Goal: Complete application form

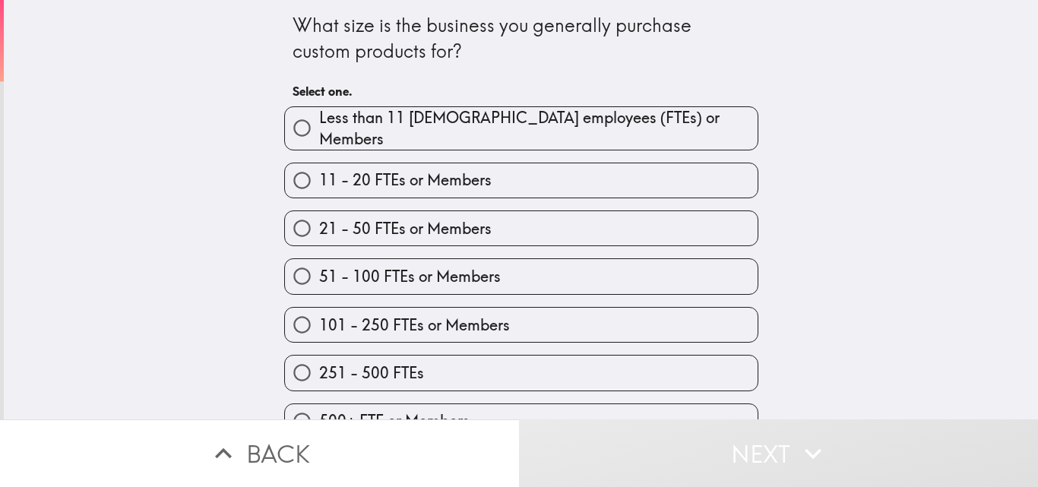
click at [479, 124] on span "Less than 11 [DEMOGRAPHIC_DATA] employees (FTEs) or Members" at bounding box center [538, 128] width 438 height 43
click at [319, 124] on input "Less than 11 [DEMOGRAPHIC_DATA] employees (FTEs) or Members" at bounding box center [302, 128] width 34 height 34
radio input "true"
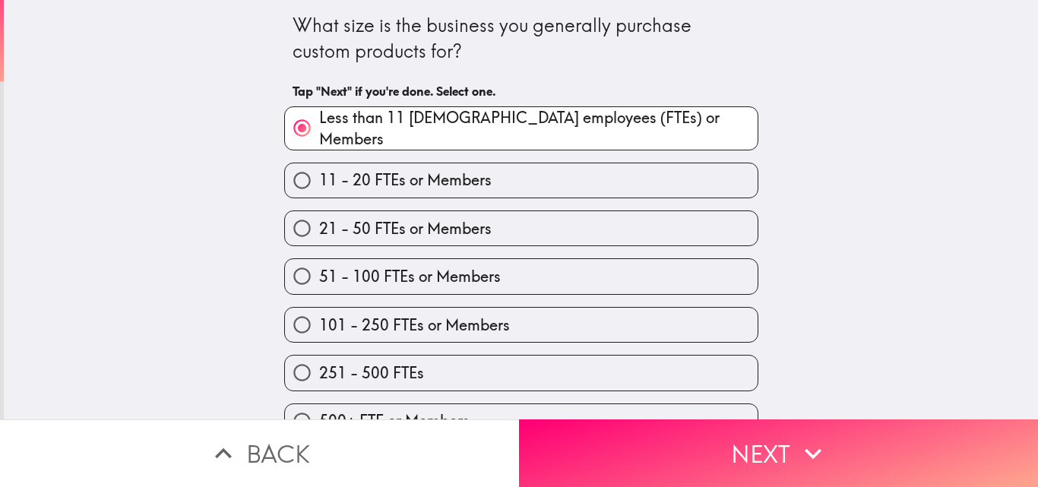
click at [431, 246] on div "51 - 100 FTEs or Members" at bounding box center [515, 270] width 486 height 48
click at [409, 298] on div "101 - 250 FTEs or Members" at bounding box center [515, 319] width 486 height 48
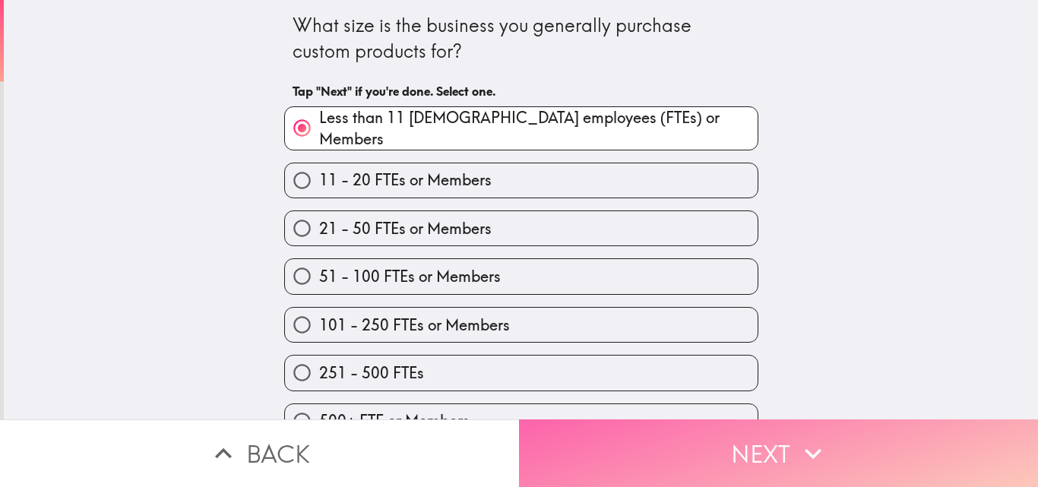
click at [786, 432] on button "Next" at bounding box center [778, 453] width 519 height 68
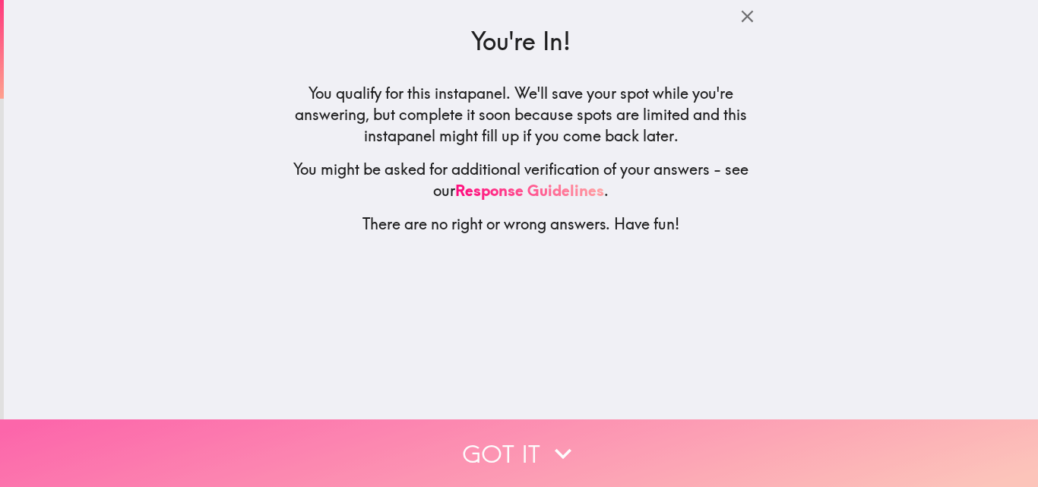
click at [534, 441] on button "Got it" at bounding box center [519, 453] width 1038 height 68
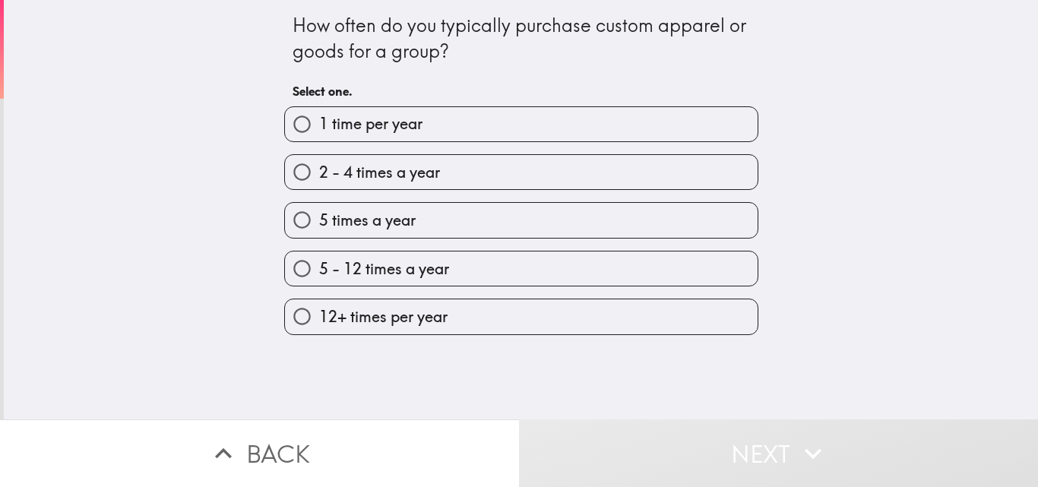
click at [512, 271] on label "5 - 12 times a year" at bounding box center [521, 269] width 473 height 34
click at [319, 271] on input "5 - 12 times a year" at bounding box center [302, 269] width 34 height 34
radio input "true"
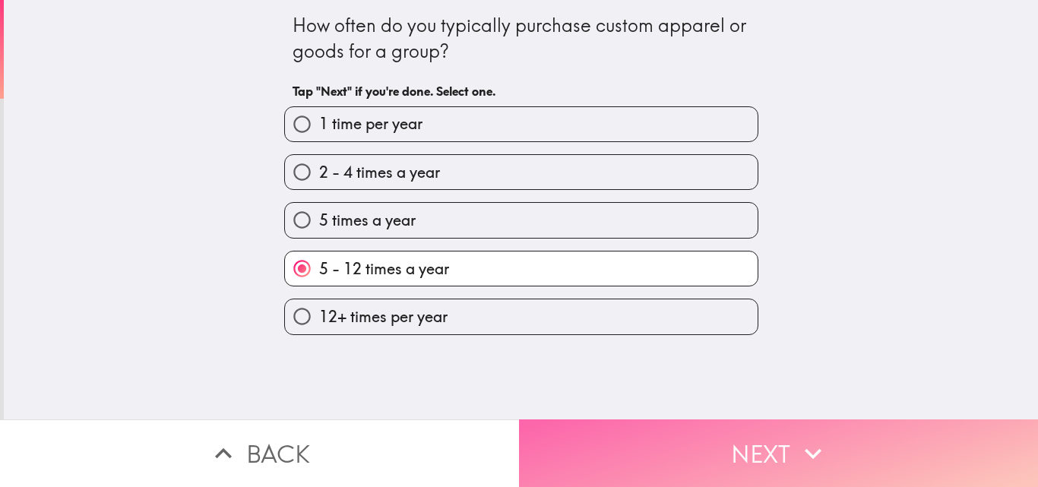
click at [698, 434] on button "Next" at bounding box center [778, 453] width 519 height 68
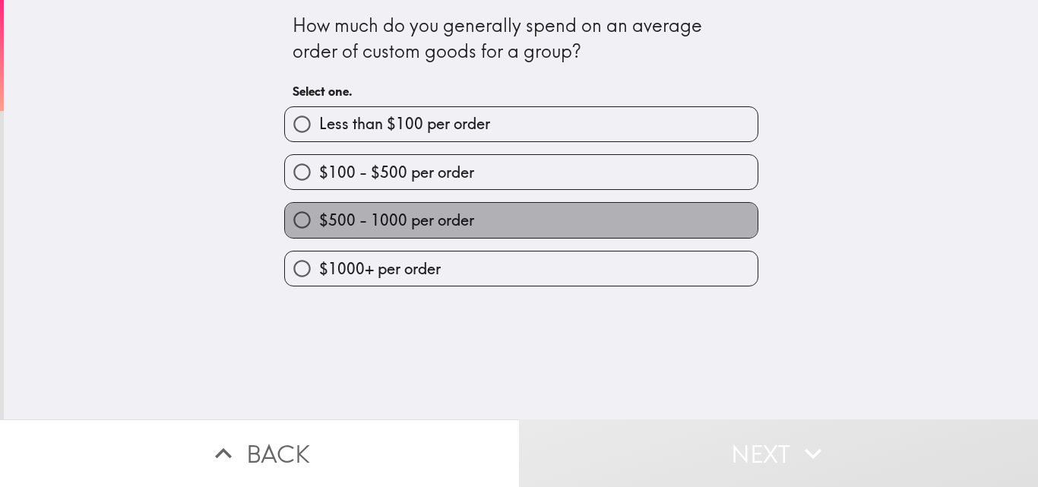
click at [446, 218] on span "$500 - 1000 per order" at bounding box center [396, 220] width 155 height 21
click at [319, 218] on input "$500 - 1000 per order" at bounding box center [302, 220] width 34 height 34
radio input "true"
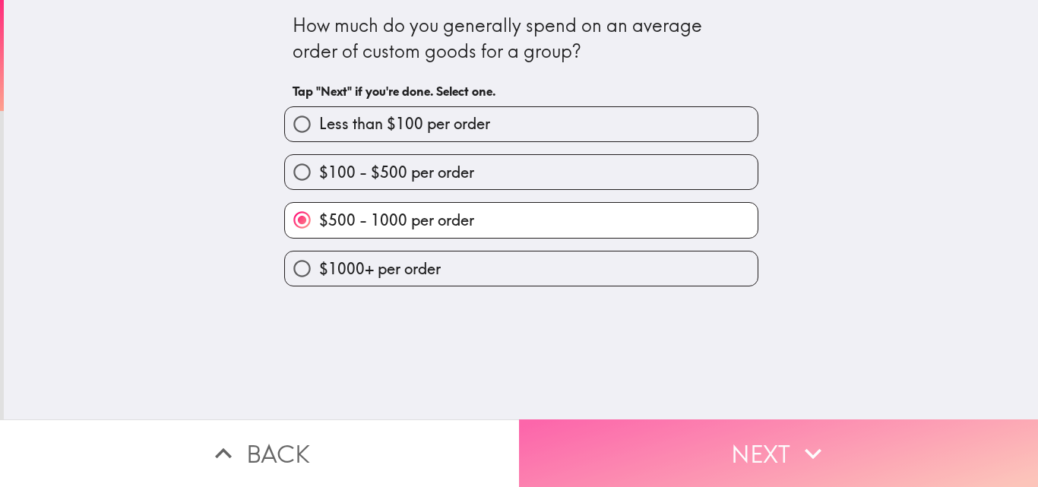
click at [710, 448] on button "Next" at bounding box center [778, 453] width 519 height 68
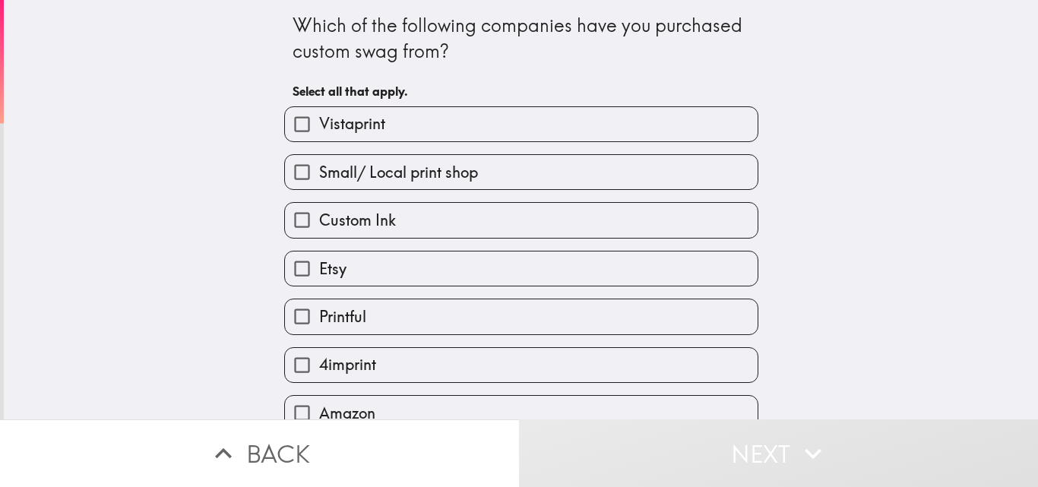
click at [407, 121] on label "Vistaprint" at bounding box center [521, 124] width 473 height 34
click at [319, 121] on input "Vistaprint" at bounding box center [302, 124] width 34 height 34
checkbox input "true"
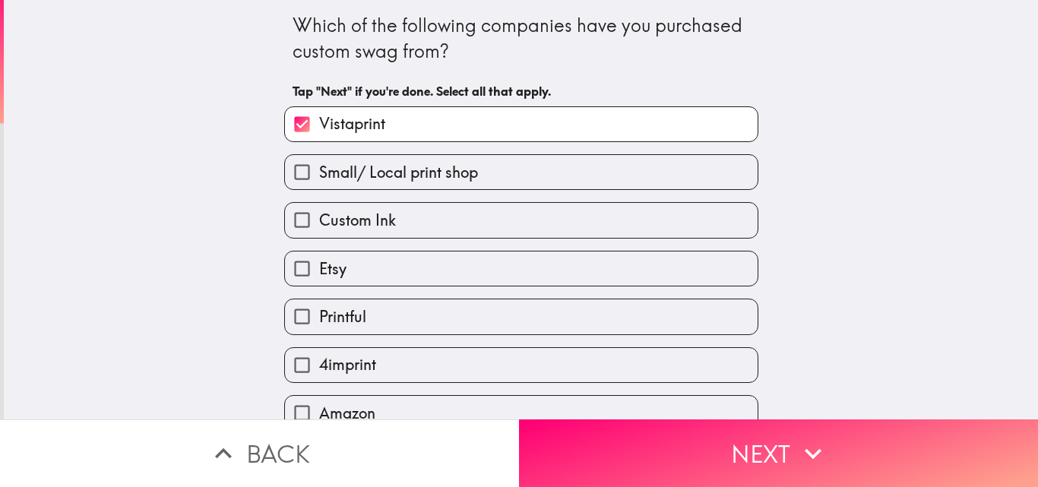
click at [397, 191] on div "Custom Ink" at bounding box center [515, 214] width 486 height 48
click at [384, 252] on label "Etsy" at bounding box center [521, 269] width 473 height 34
click at [319, 252] on input "Etsy" at bounding box center [302, 269] width 34 height 34
checkbox input "true"
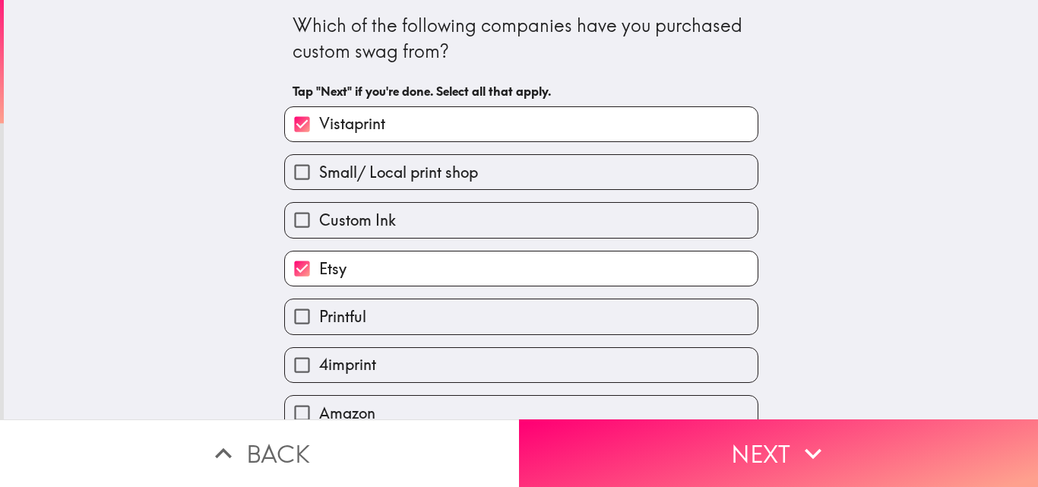
click at [380, 286] on div "Printful" at bounding box center [515, 310] width 486 height 48
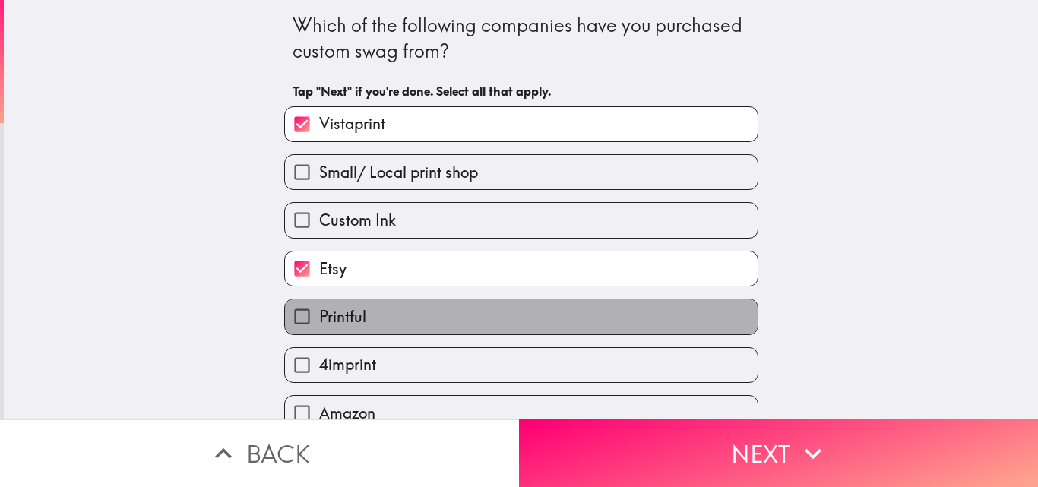
click at [373, 327] on label "Printful" at bounding box center [521, 316] width 473 height 34
click at [319, 327] on input "Printful" at bounding box center [302, 316] width 34 height 34
checkbox input "true"
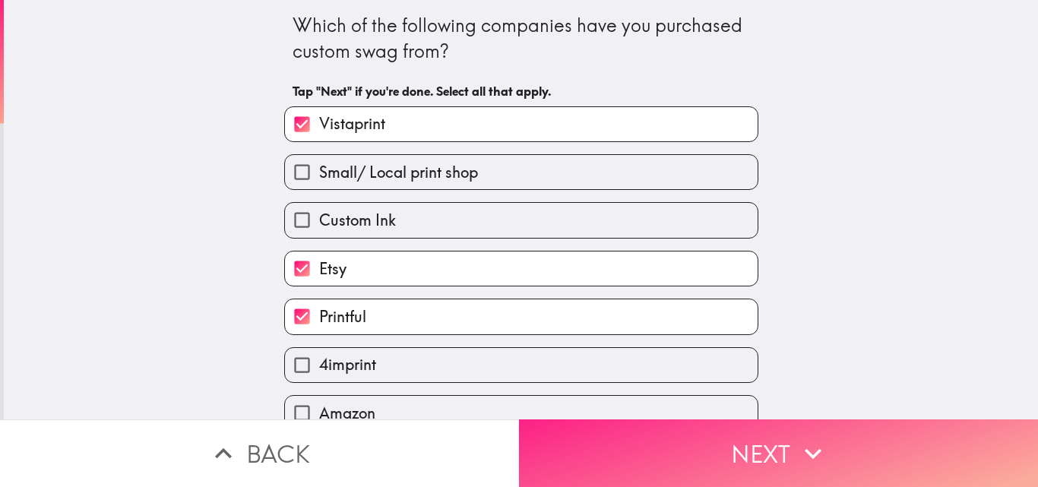
click at [643, 441] on button "Next" at bounding box center [778, 453] width 519 height 68
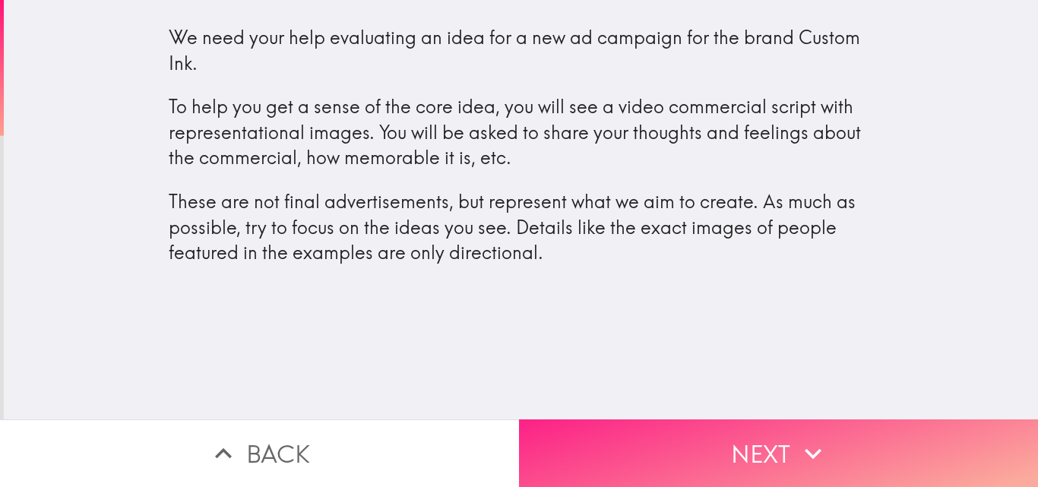
click at [796, 450] on icon "button" at bounding box center [812, 453] width 33 height 33
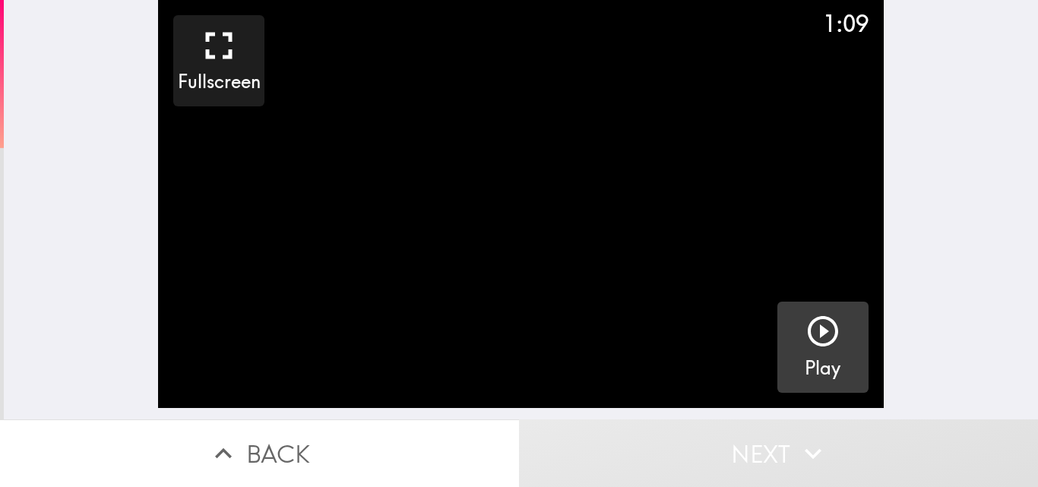
click at [818, 362] on h5 "Play" at bounding box center [823, 369] width 36 height 26
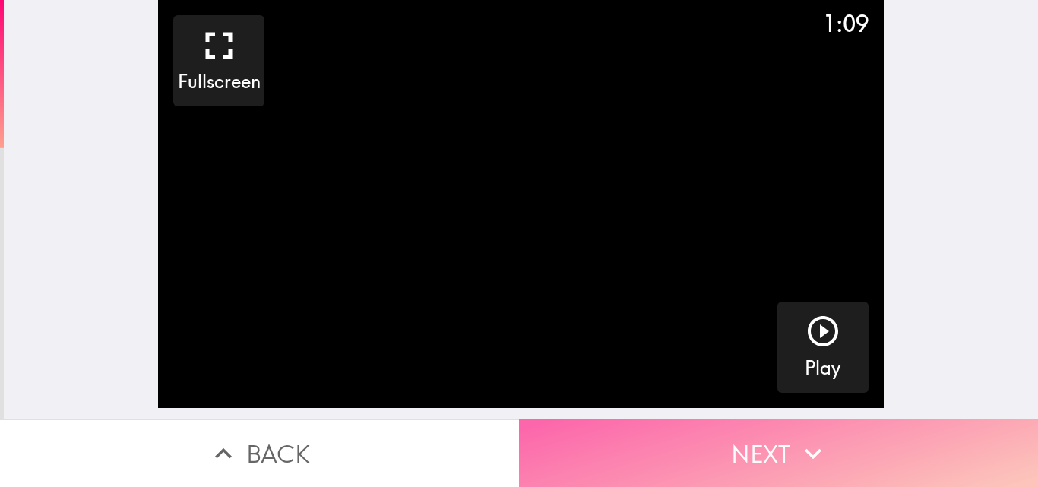
click at [619, 445] on button "Next" at bounding box center [778, 453] width 519 height 68
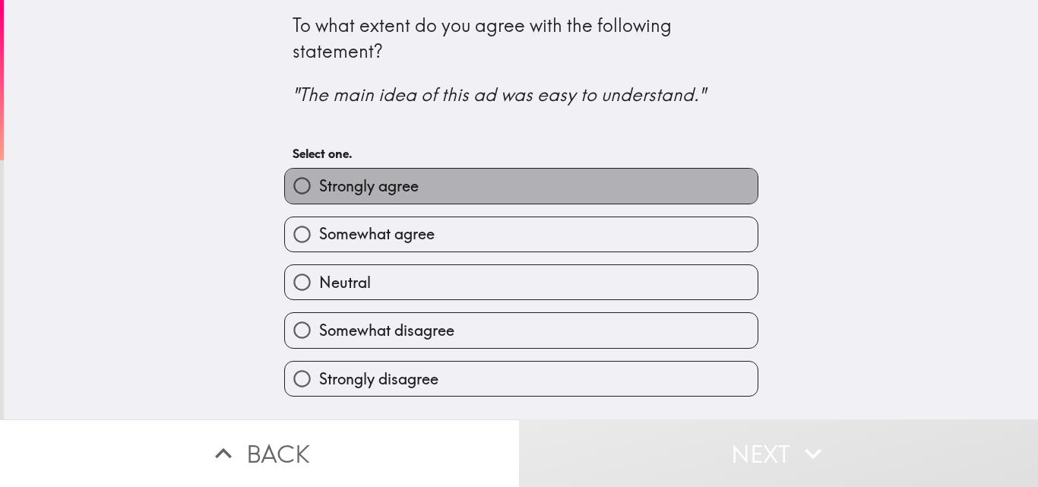
click at [362, 188] on span "Strongly agree" at bounding box center [369, 186] width 100 height 21
click at [319, 188] on input "Strongly agree" at bounding box center [302, 186] width 34 height 34
radio input "true"
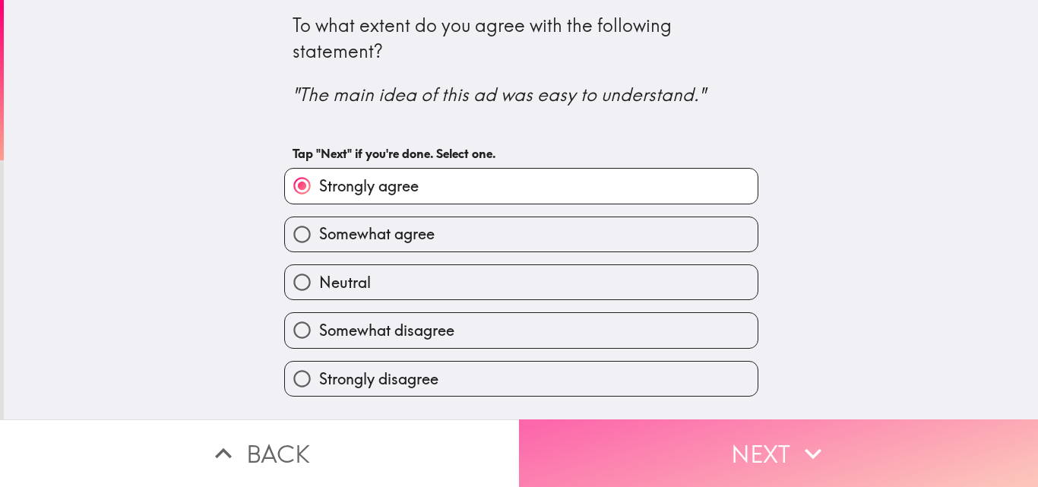
click at [662, 434] on button "Next" at bounding box center [778, 453] width 519 height 68
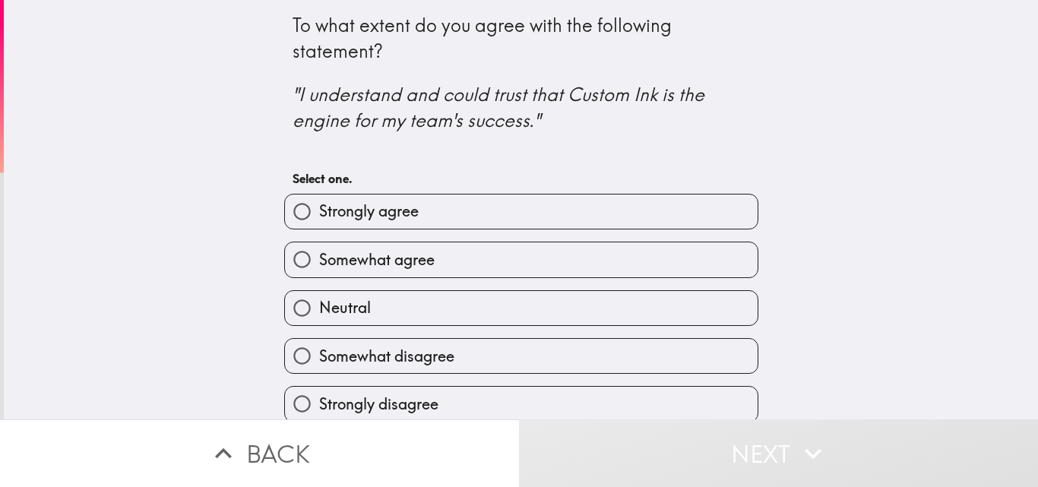
click at [378, 235] on div "Somewhat agree" at bounding box center [515, 253] width 486 height 48
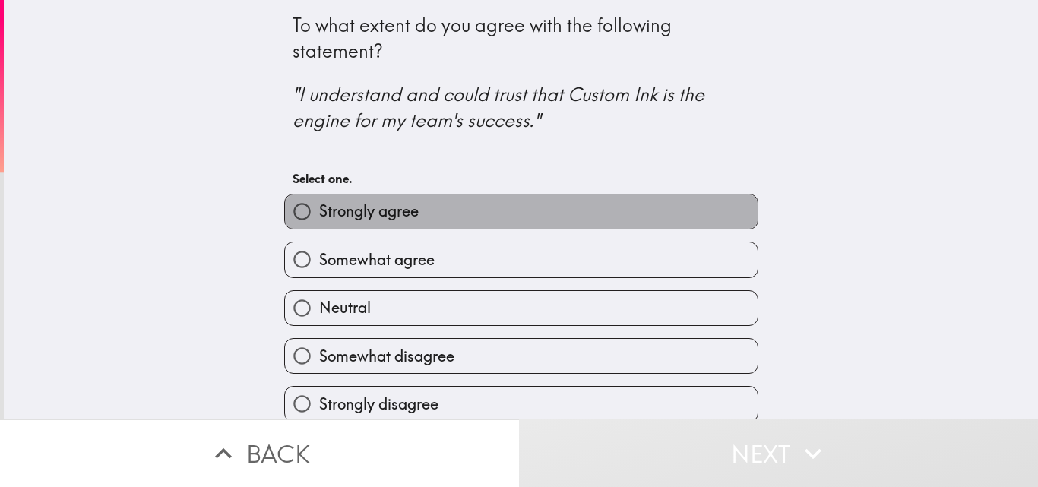
click at [384, 226] on label "Strongly agree" at bounding box center [521, 212] width 473 height 34
click at [319, 226] on input "Strongly agree" at bounding box center [302, 212] width 34 height 34
radio input "true"
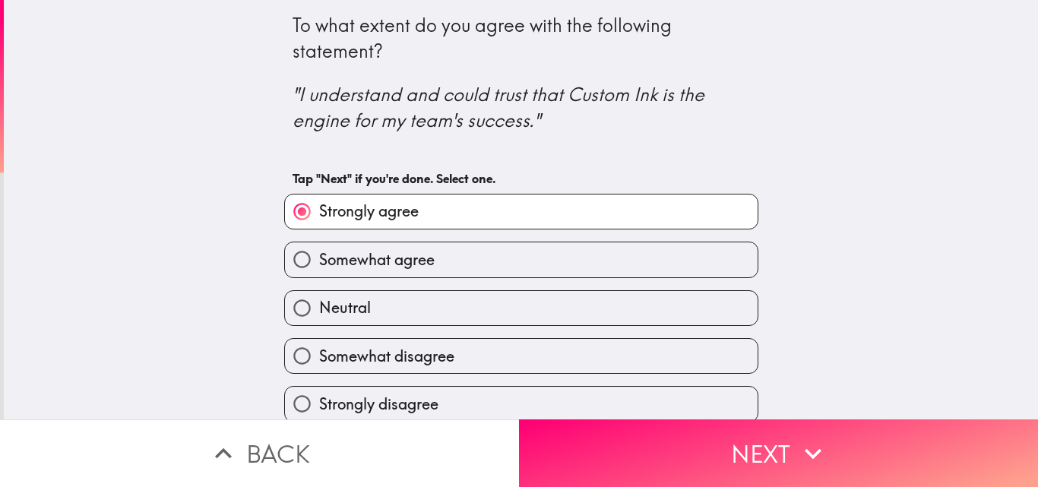
scroll to position [14, 0]
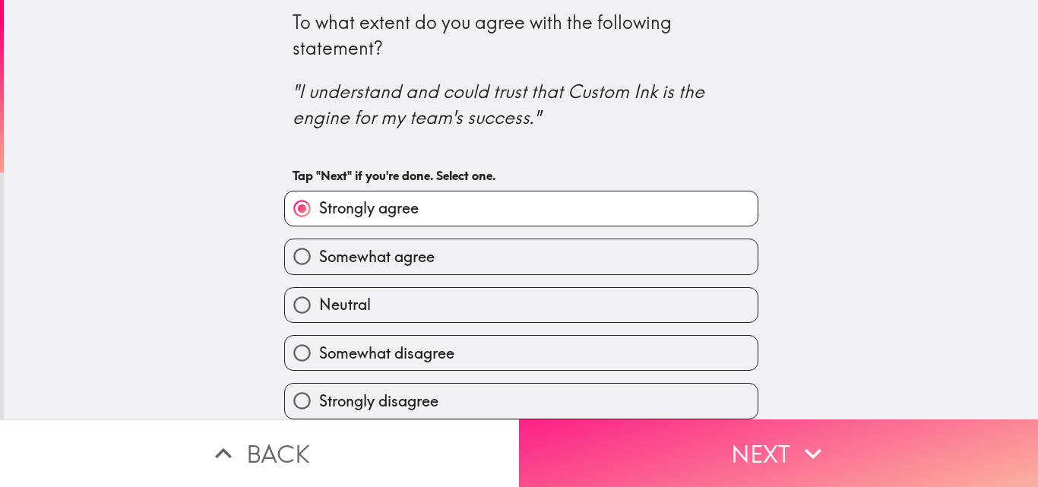
click at [767, 433] on button "Next" at bounding box center [778, 453] width 519 height 68
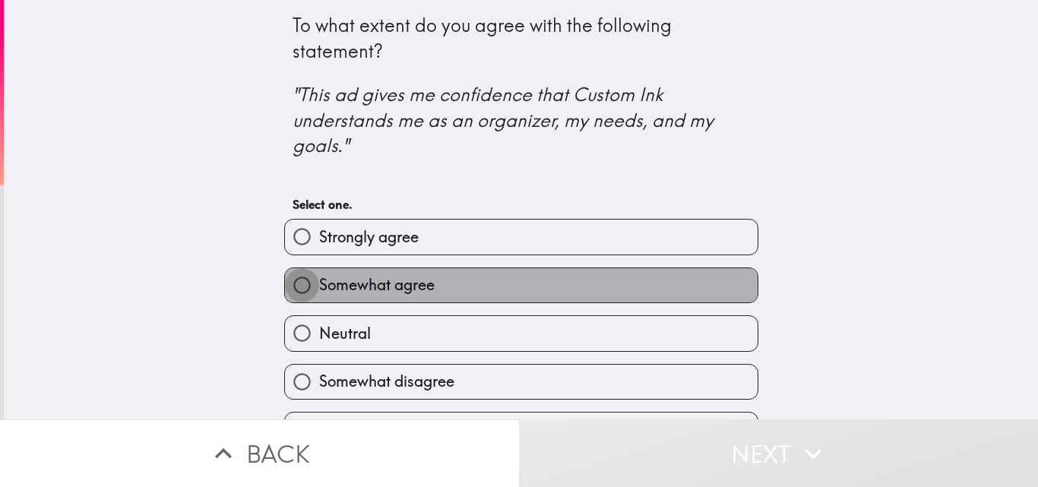
click at [305, 282] on input "Somewhat agree" at bounding box center [302, 285] width 34 height 34
radio input "true"
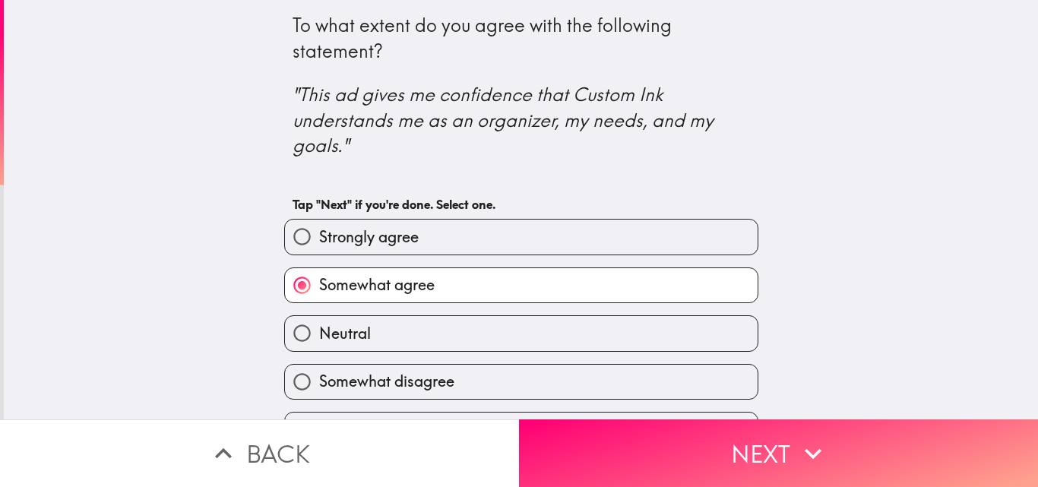
scroll to position [40, 0]
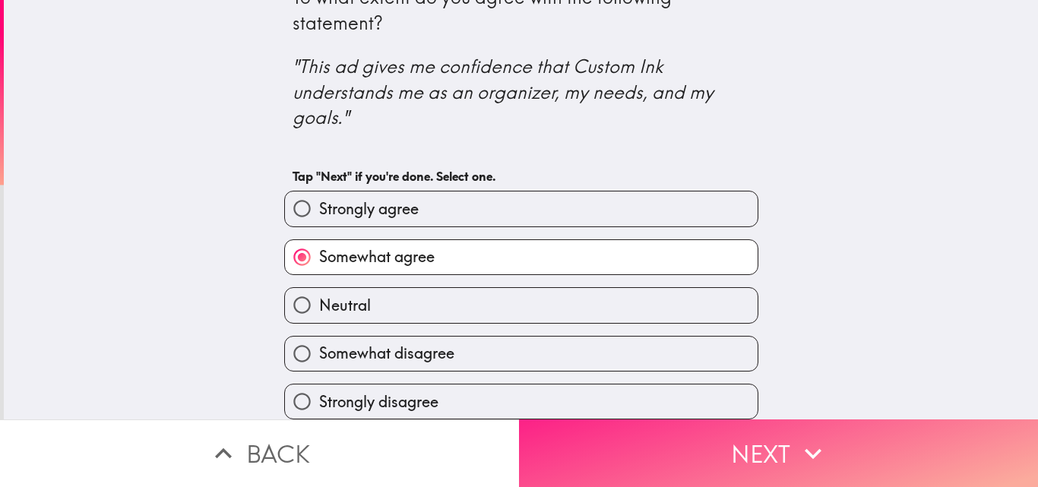
click at [609, 441] on button "Next" at bounding box center [778, 453] width 519 height 68
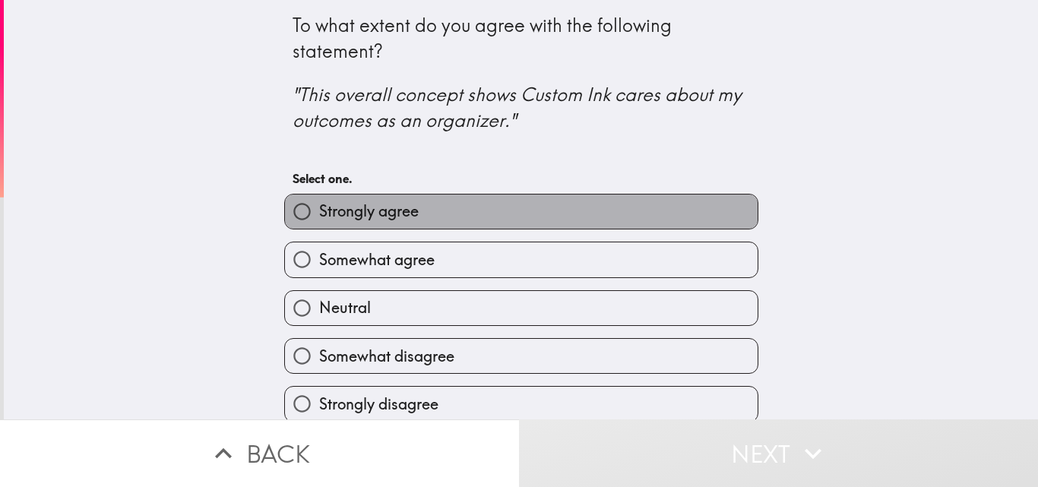
click at [486, 219] on label "Strongly agree" at bounding box center [521, 212] width 473 height 34
click at [319, 219] on input "Strongly agree" at bounding box center [302, 212] width 34 height 34
radio input "true"
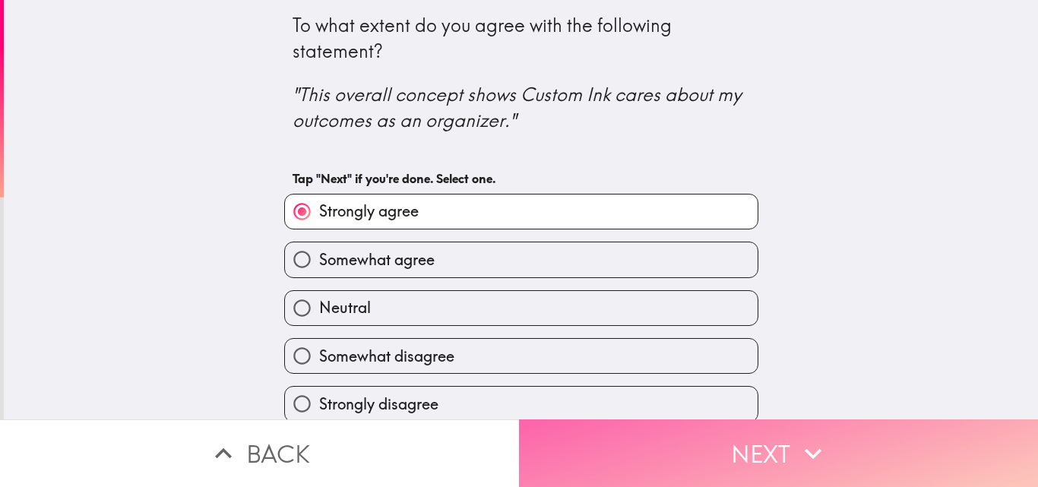
click at [766, 464] on button "Next" at bounding box center [778, 453] width 519 height 68
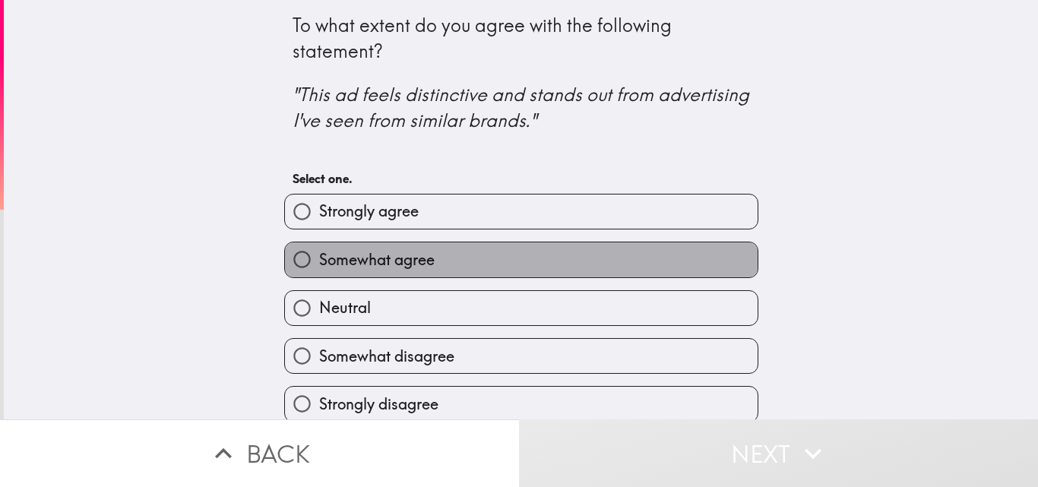
click at [376, 275] on label "Somewhat agree" at bounding box center [521, 259] width 473 height 34
click at [319, 275] on input "Somewhat agree" at bounding box center [302, 259] width 34 height 34
radio input "true"
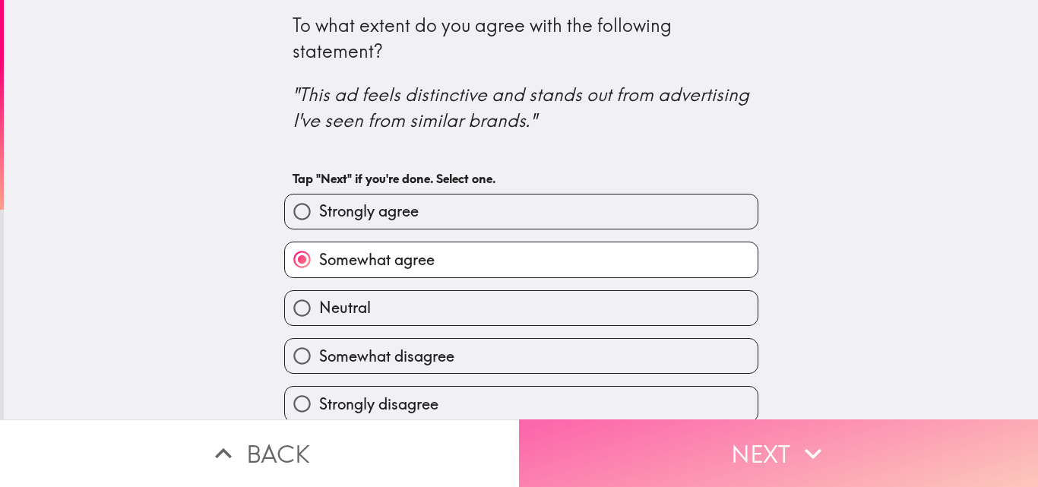
click at [752, 448] on button "Next" at bounding box center [778, 453] width 519 height 68
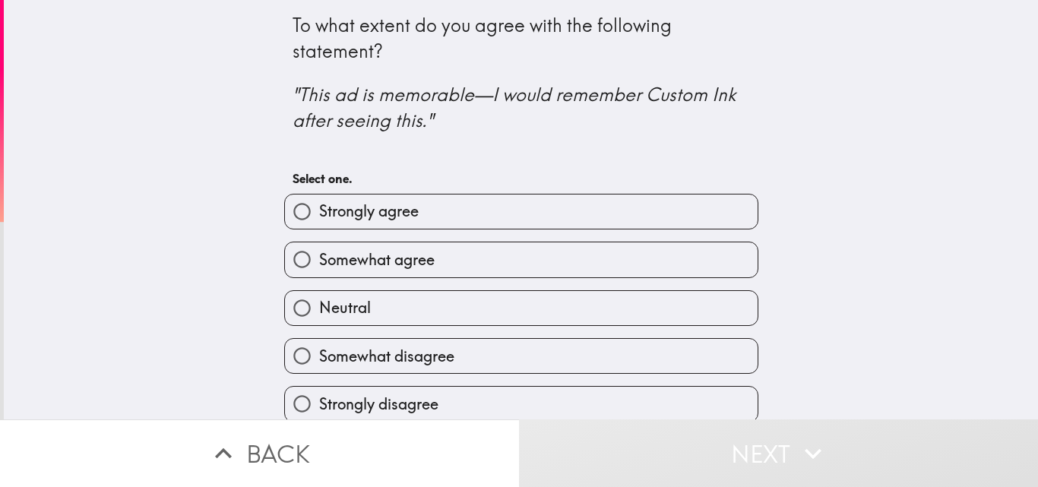
click at [509, 234] on div "Somewhat agree" at bounding box center [515, 253] width 486 height 48
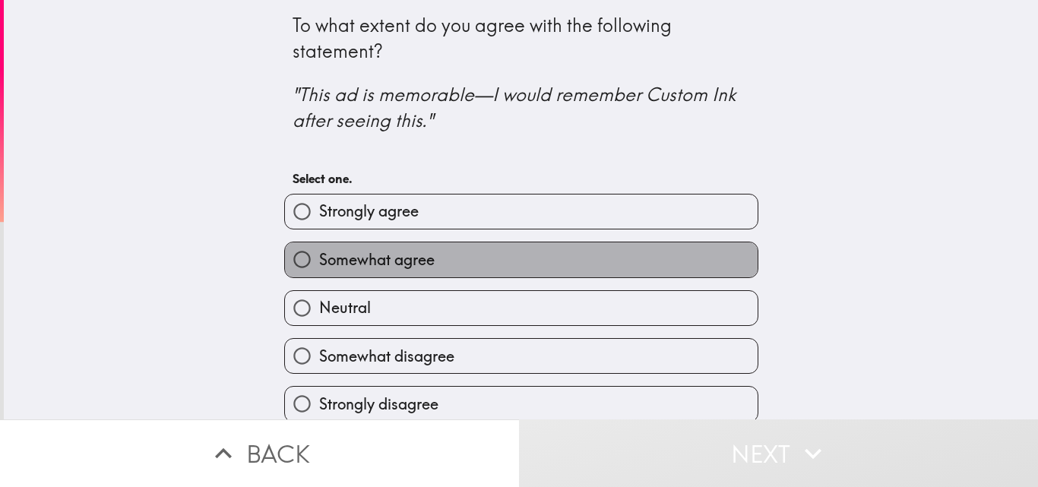
click at [651, 271] on label "Somewhat agree" at bounding box center [521, 259] width 473 height 34
click at [319, 271] on input "Somewhat agree" at bounding box center [302, 259] width 34 height 34
radio input "true"
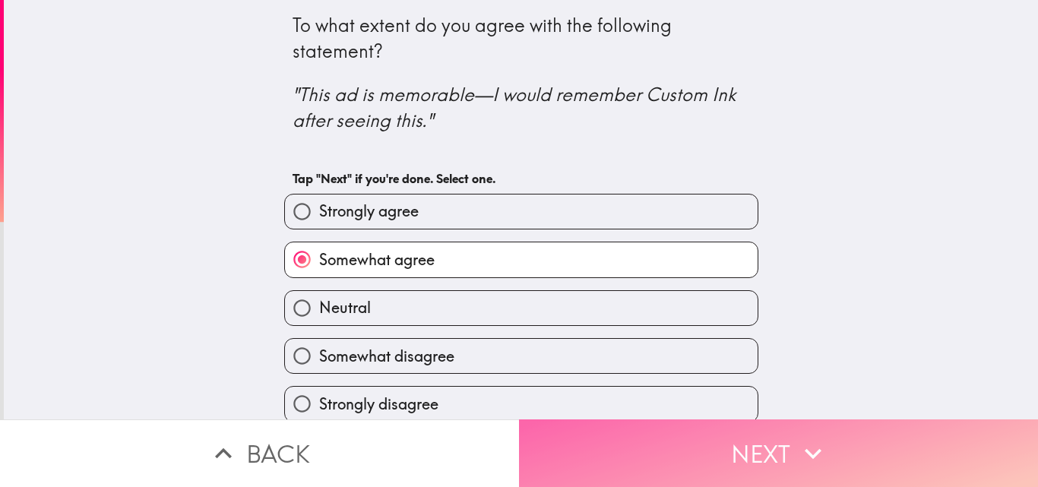
click at [822, 437] on icon "button" at bounding box center [812, 453] width 33 height 33
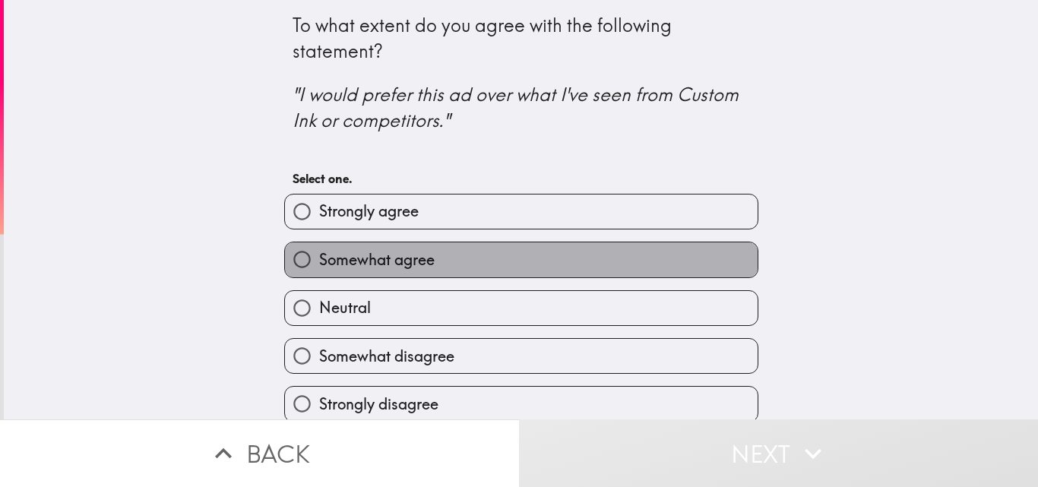
click at [470, 245] on label "Somewhat agree" at bounding box center [521, 259] width 473 height 34
click at [319, 245] on input "Somewhat agree" at bounding box center [302, 259] width 34 height 34
radio input "true"
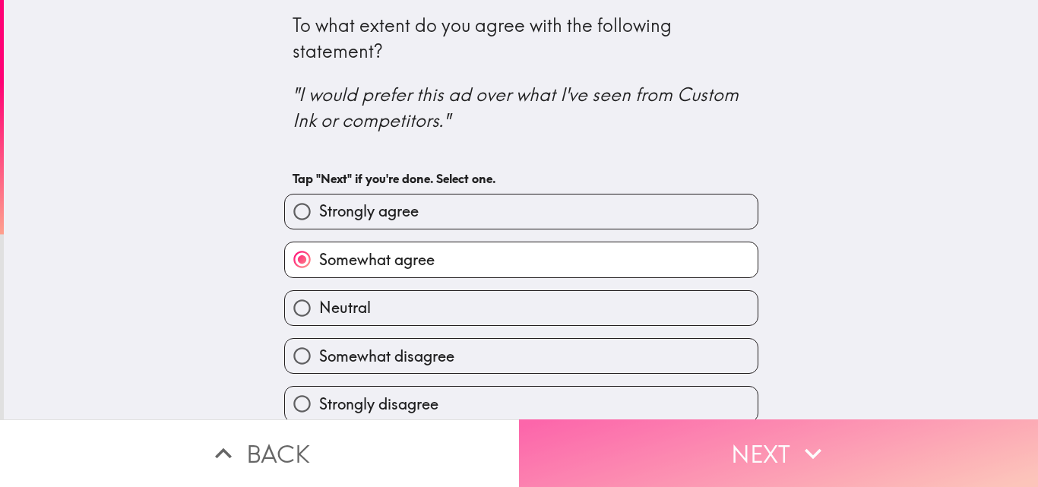
click at [696, 469] on button "Next" at bounding box center [778, 453] width 519 height 68
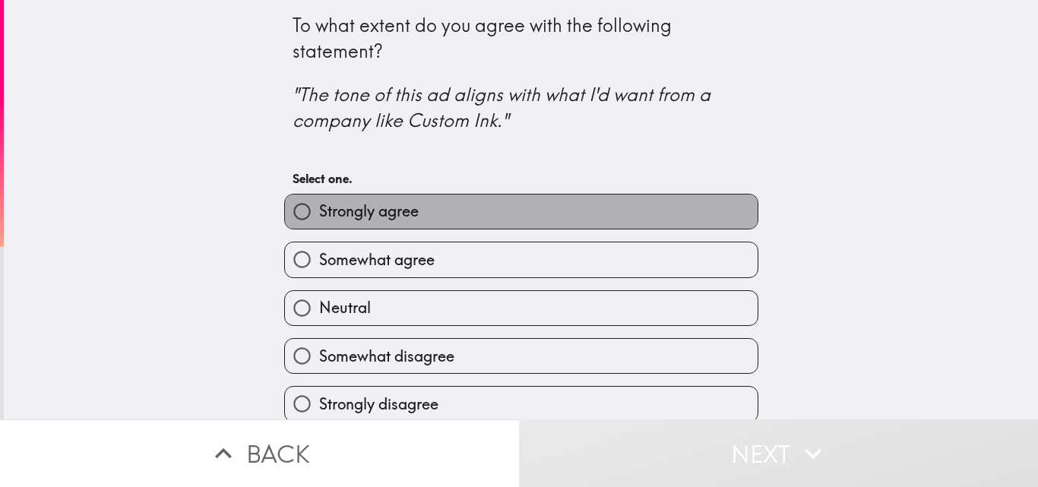
click at [482, 208] on label "Strongly agree" at bounding box center [521, 212] width 473 height 34
click at [319, 208] on input "Strongly agree" at bounding box center [302, 212] width 34 height 34
radio input "true"
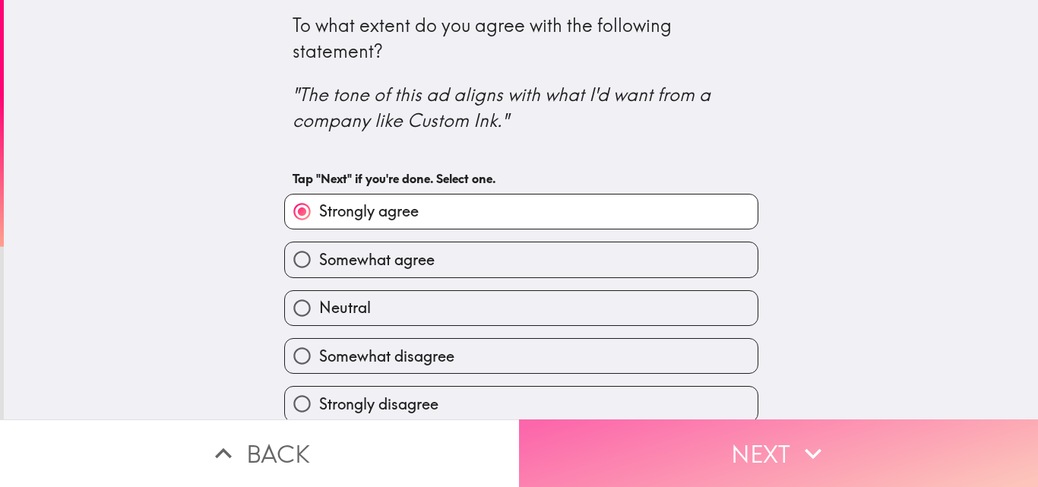
click at [698, 443] on button "Next" at bounding box center [778, 453] width 519 height 68
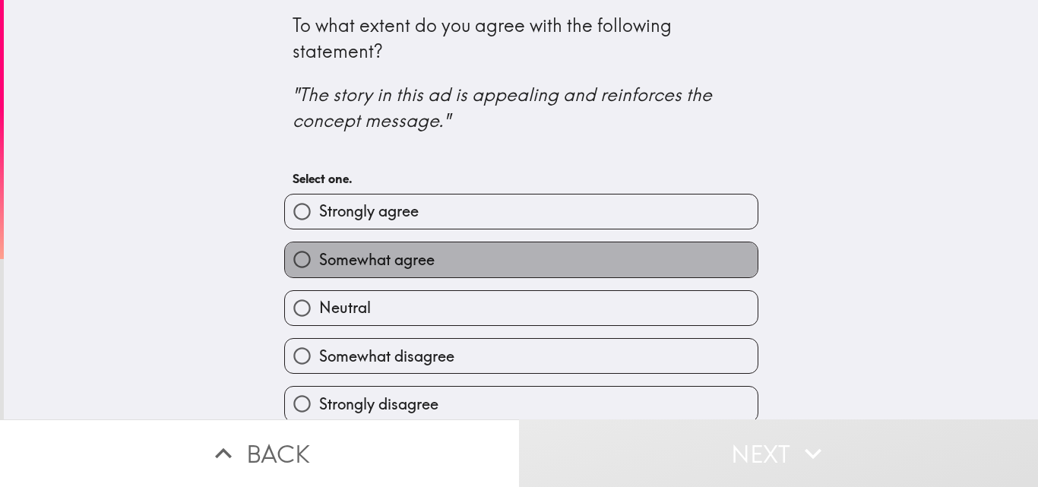
drag, startPoint x: 429, startPoint y: 263, endPoint x: 653, endPoint y: 363, distance: 245.6
click at [429, 264] on label "Somewhat agree" at bounding box center [521, 259] width 473 height 34
click at [319, 264] on input "Somewhat agree" at bounding box center [302, 259] width 34 height 34
radio input "true"
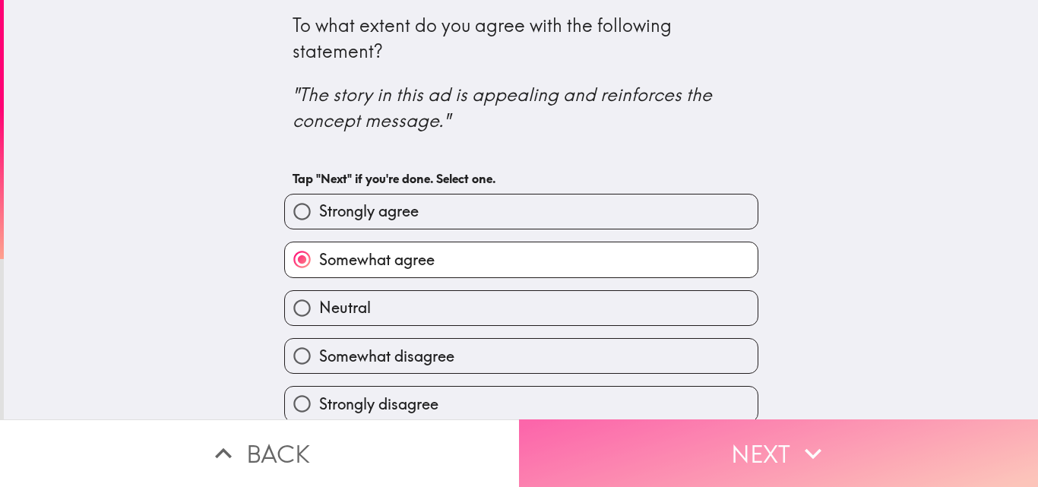
click at [674, 455] on button "Next" at bounding box center [778, 453] width 519 height 68
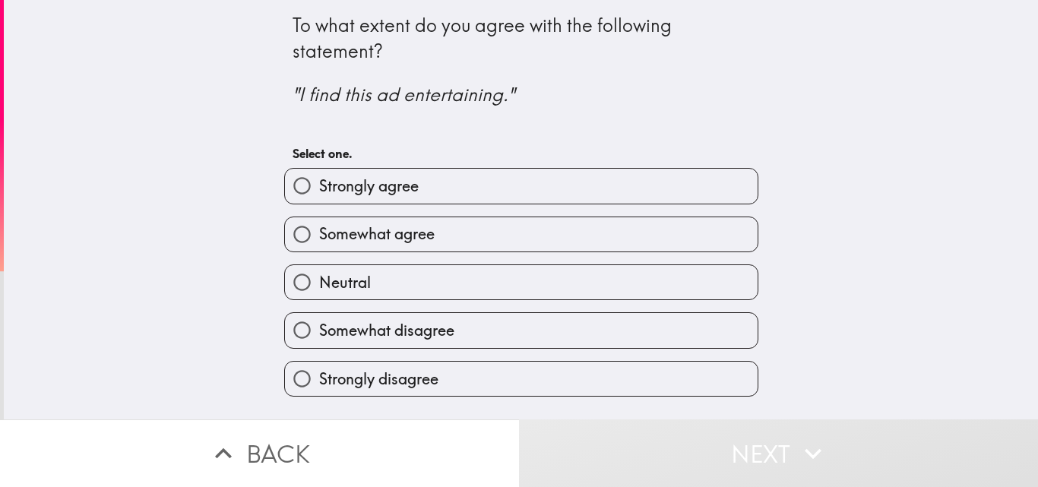
click at [481, 192] on label "Strongly agree" at bounding box center [521, 186] width 473 height 34
click at [319, 192] on input "Strongly agree" at bounding box center [302, 186] width 34 height 34
radio input "true"
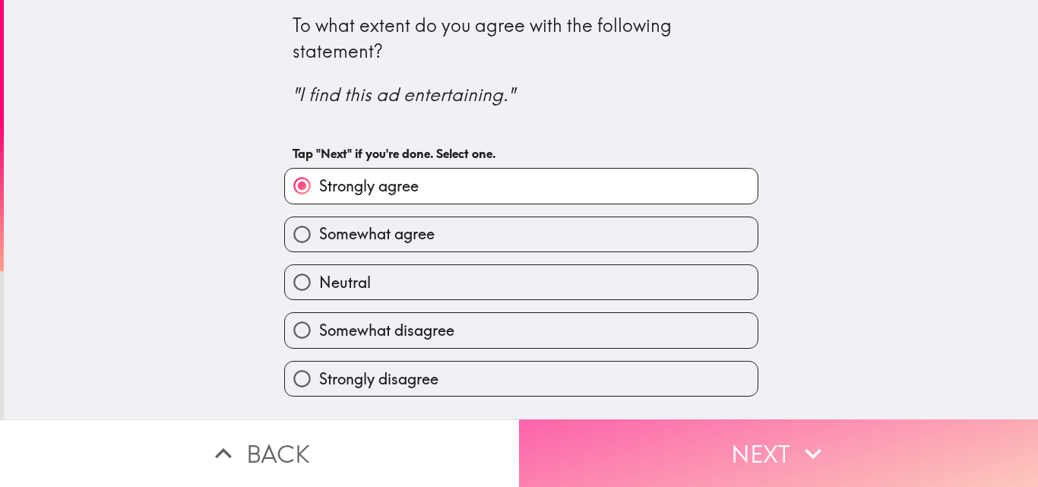
click at [770, 434] on button "Next" at bounding box center [778, 453] width 519 height 68
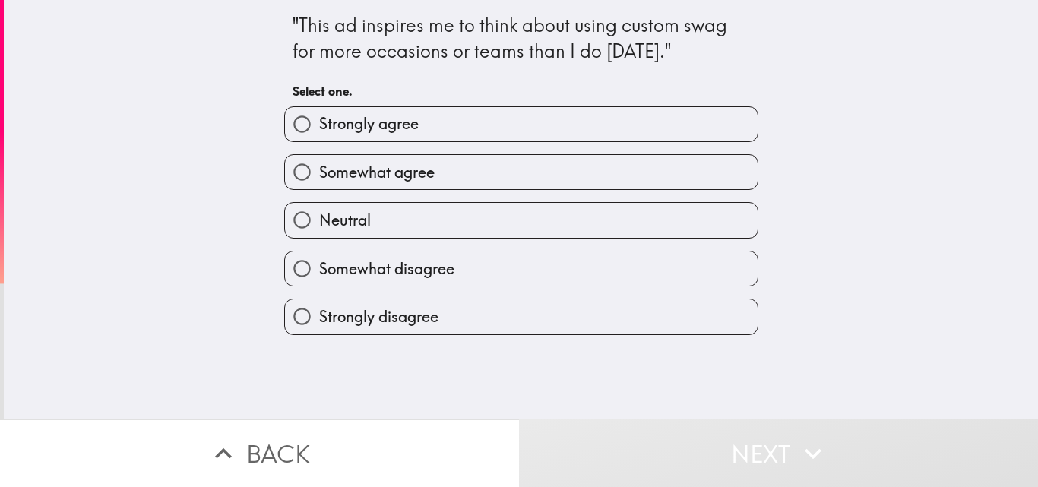
click at [499, 220] on label "Neutral" at bounding box center [521, 220] width 473 height 34
click at [319, 220] on input "Neutral" at bounding box center [302, 220] width 34 height 34
radio input "true"
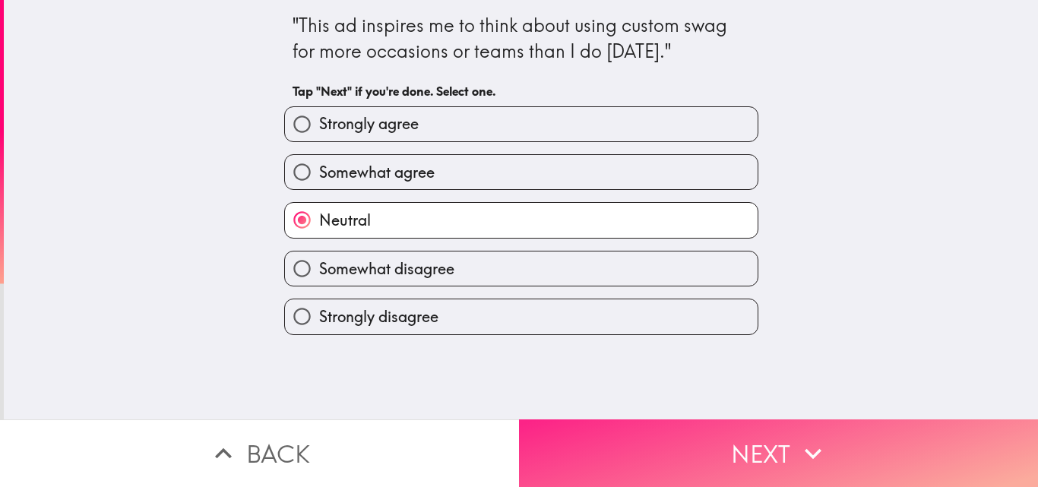
click at [666, 423] on button "Next" at bounding box center [778, 453] width 519 height 68
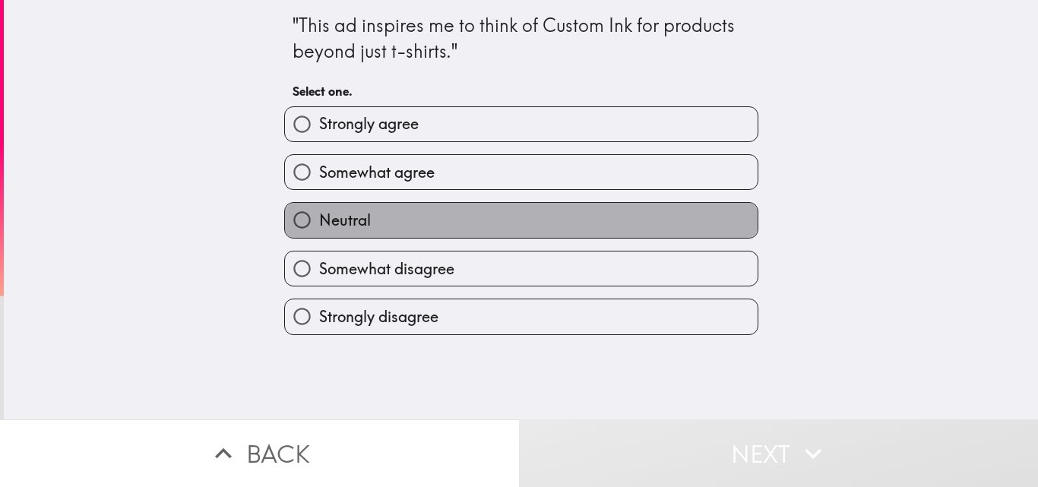
click at [508, 204] on label "Neutral" at bounding box center [521, 220] width 473 height 34
click at [319, 204] on input "Neutral" at bounding box center [302, 220] width 34 height 34
radio input "true"
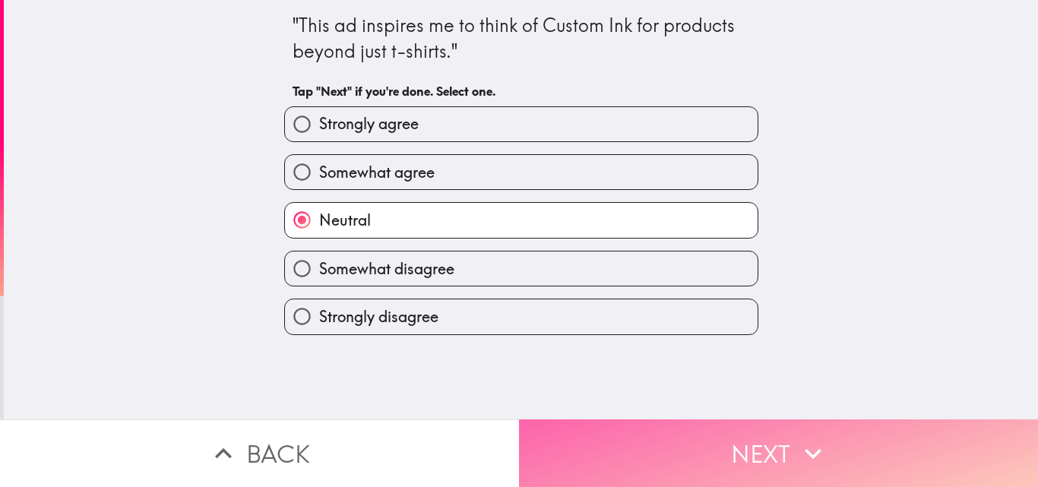
click at [716, 419] on button "Next" at bounding box center [778, 453] width 519 height 68
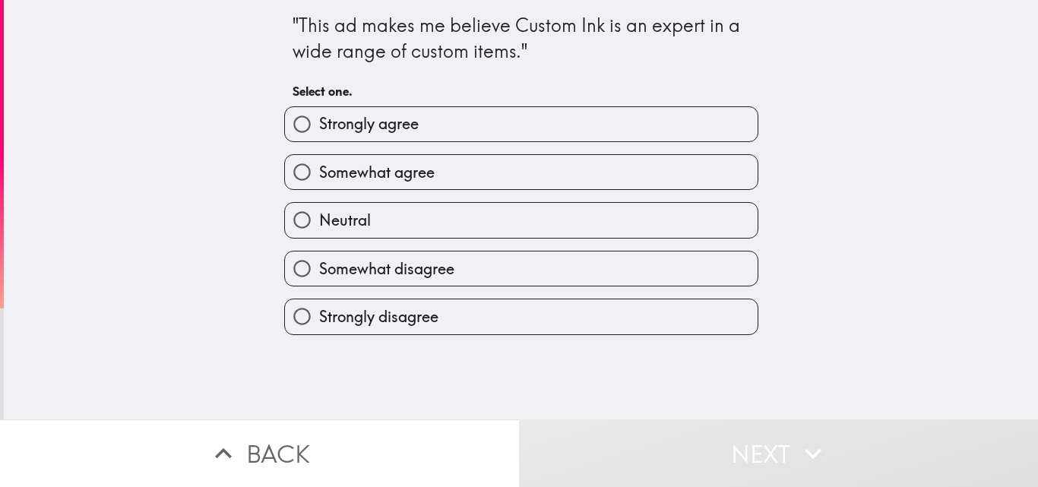
click at [450, 153] on div "Somewhat agree" at bounding box center [515, 166] width 486 height 48
click at [479, 189] on label "Somewhat agree" at bounding box center [521, 172] width 473 height 34
click at [319, 189] on input "Somewhat agree" at bounding box center [302, 172] width 34 height 34
radio input "true"
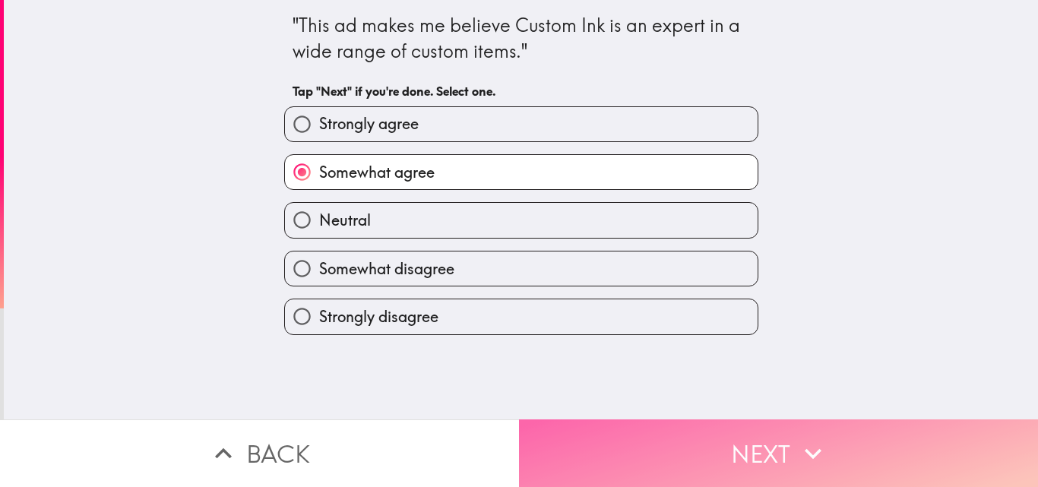
click at [752, 438] on button "Next" at bounding box center [778, 453] width 519 height 68
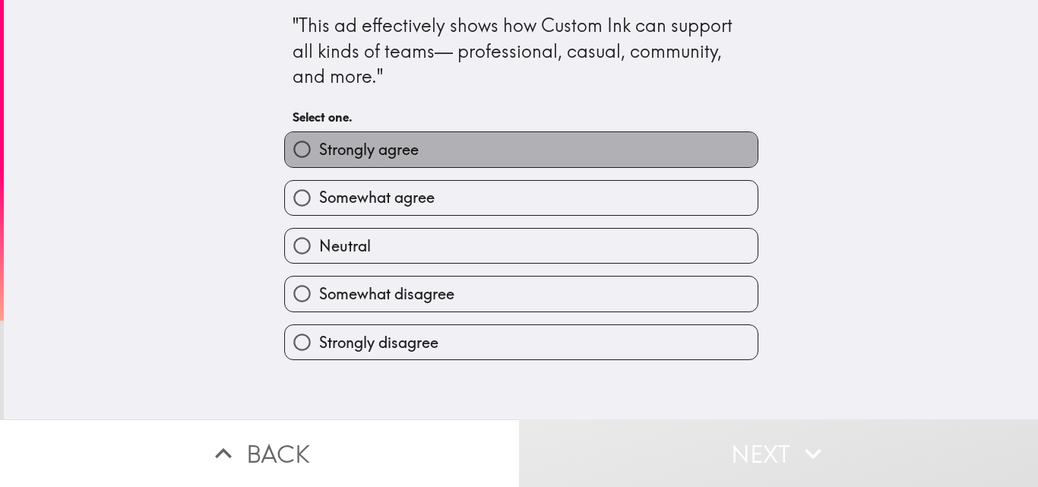
click at [584, 140] on label "Strongly agree" at bounding box center [521, 149] width 473 height 34
click at [319, 140] on input "Strongly agree" at bounding box center [302, 149] width 34 height 34
radio input "true"
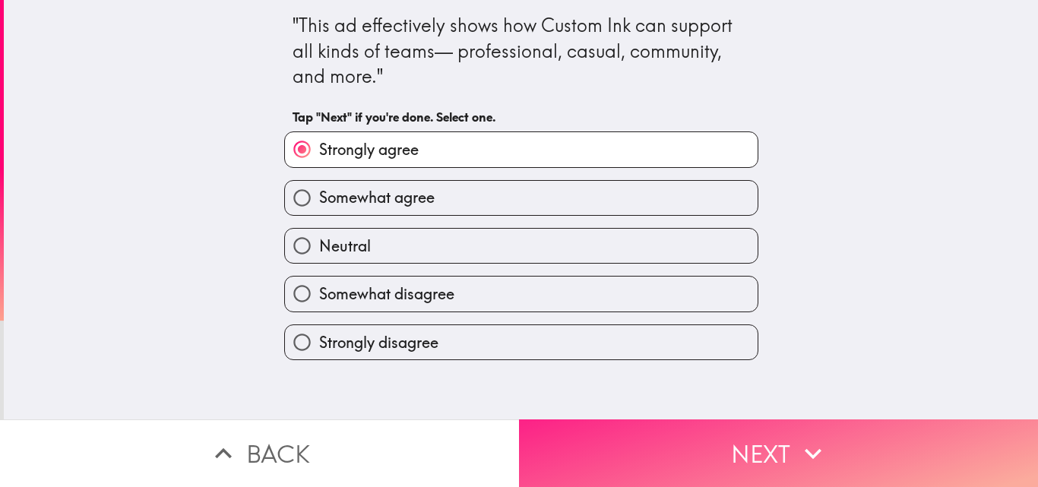
click at [709, 441] on button "Next" at bounding box center [778, 453] width 519 height 68
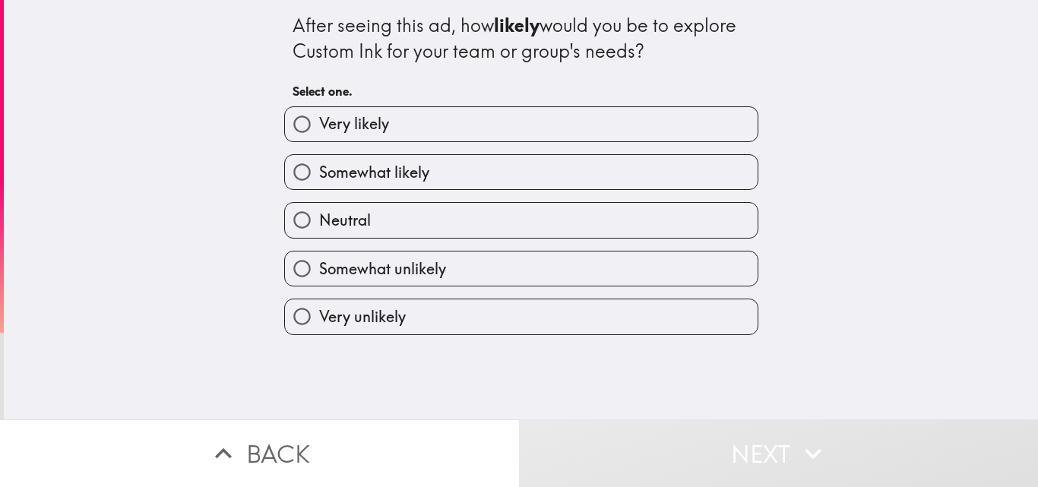
click at [412, 182] on span "Somewhat likely" at bounding box center [374, 172] width 110 height 21
click at [319, 182] on input "Somewhat likely" at bounding box center [302, 172] width 34 height 34
radio input "true"
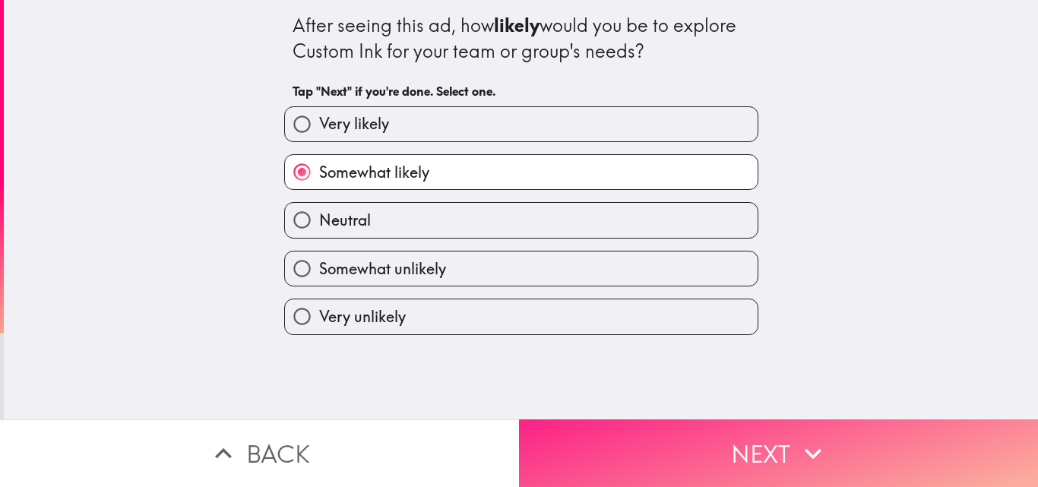
click at [649, 459] on button "Next" at bounding box center [778, 453] width 519 height 68
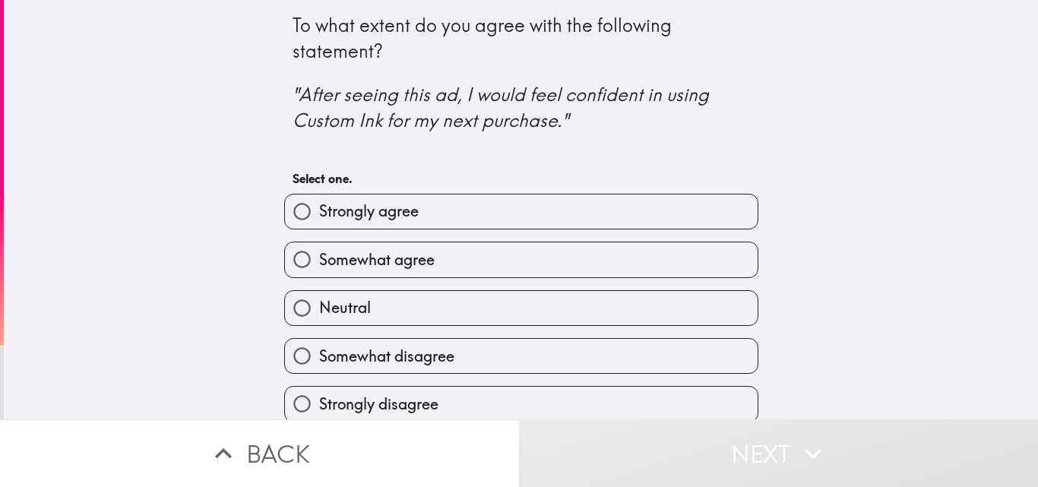
click at [445, 210] on label "Strongly agree" at bounding box center [521, 212] width 473 height 34
click at [319, 210] on input "Strongly agree" at bounding box center [302, 212] width 34 height 34
radio input "true"
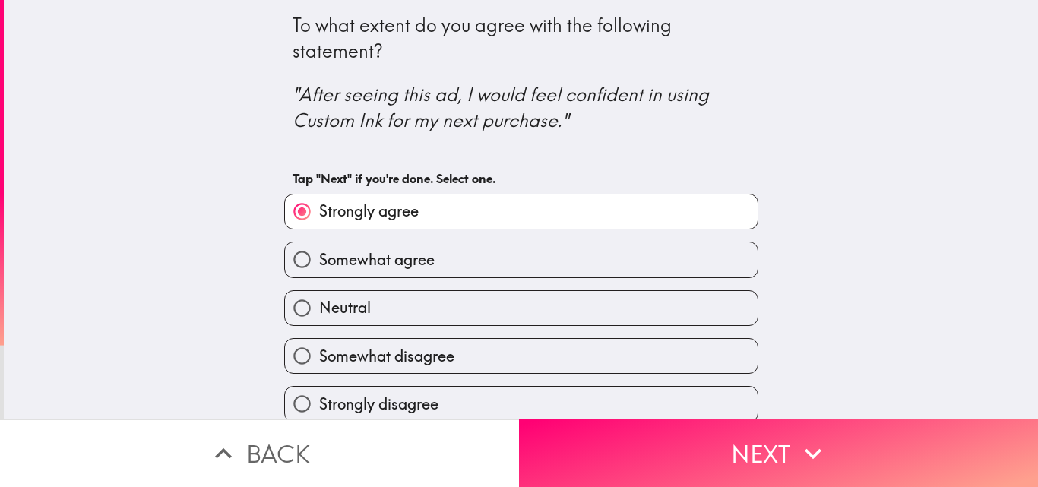
scroll to position [14, 0]
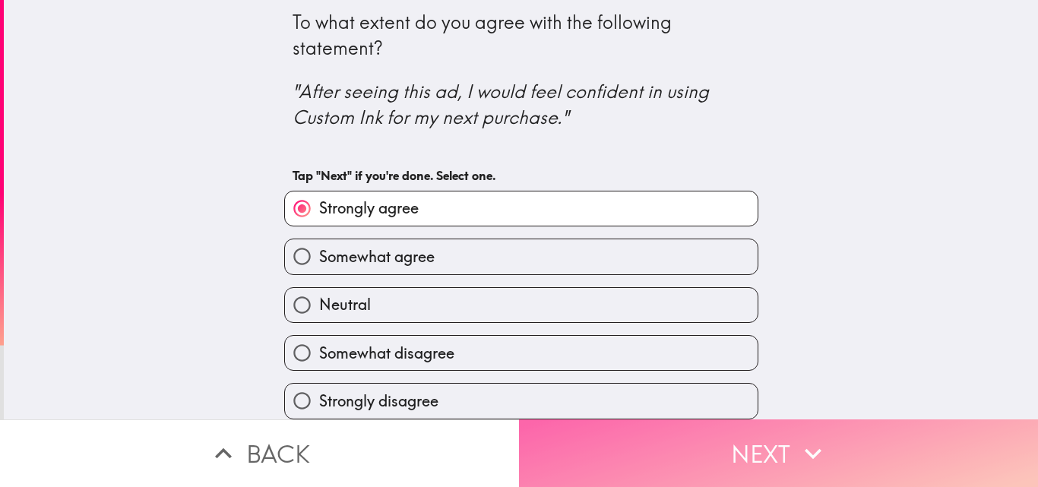
click at [653, 448] on button "Next" at bounding box center [778, 453] width 519 height 68
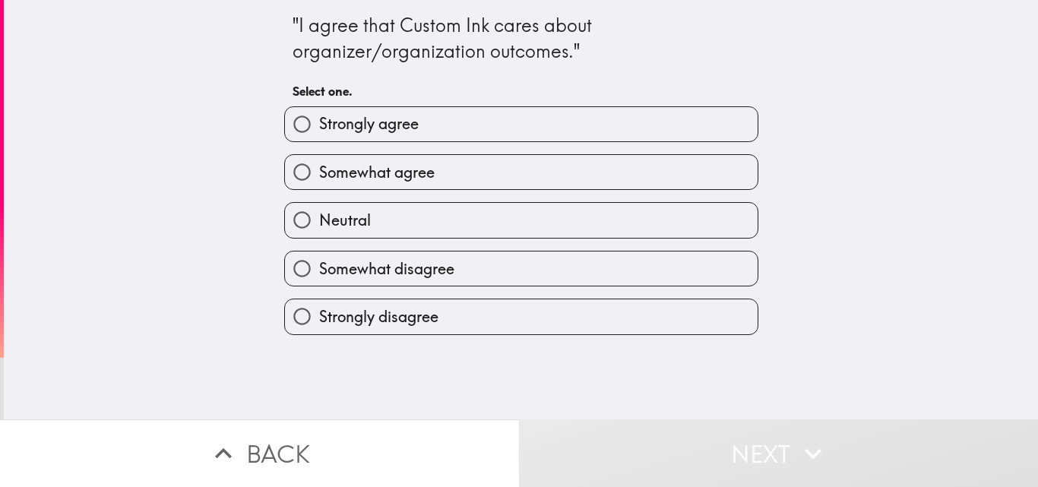
click at [474, 195] on div "Neutral" at bounding box center [515, 214] width 486 height 48
click at [445, 232] on label "Neutral" at bounding box center [521, 220] width 473 height 34
click at [319, 232] on input "Neutral" at bounding box center [302, 220] width 34 height 34
radio input "true"
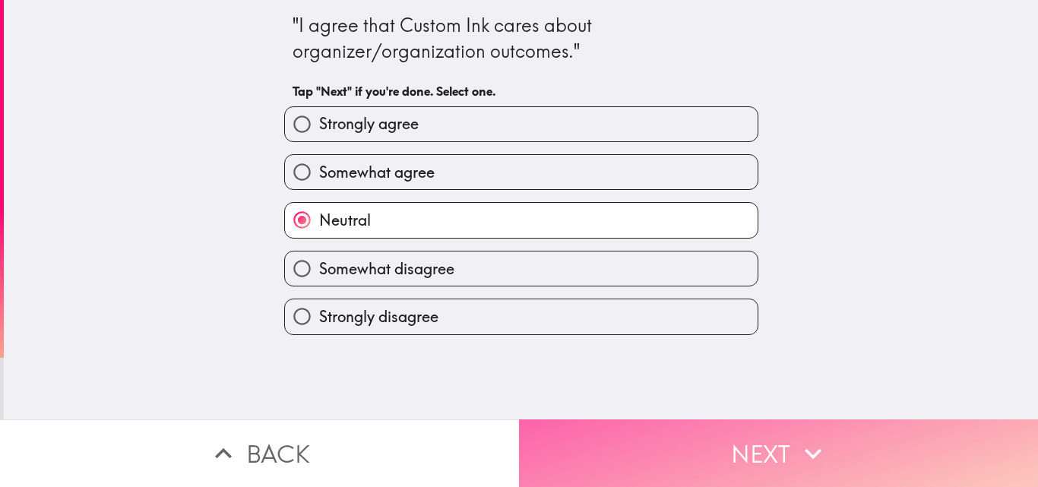
click at [785, 420] on button "Next" at bounding box center [778, 453] width 519 height 68
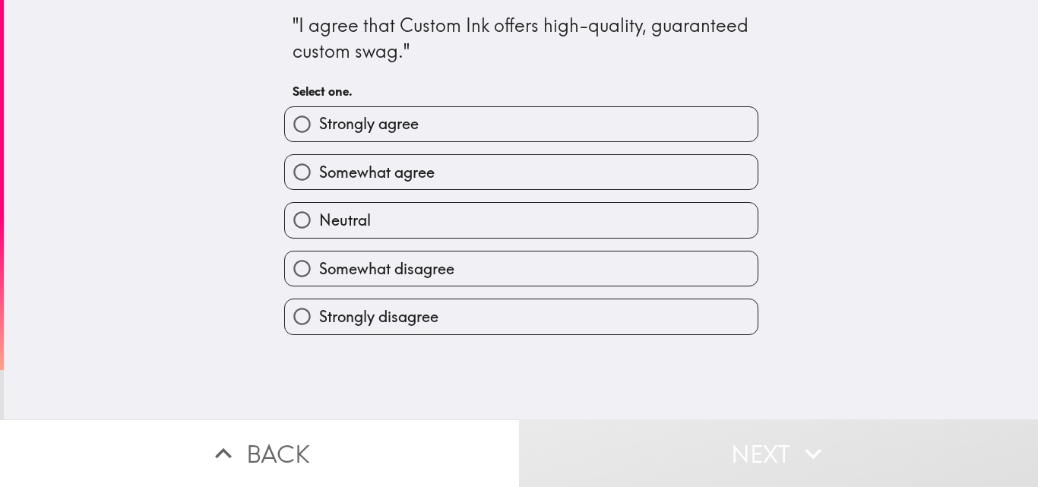
click at [441, 126] on label "Strongly agree" at bounding box center [521, 124] width 473 height 34
click at [319, 126] on input "Strongly agree" at bounding box center [302, 124] width 34 height 34
radio input "true"
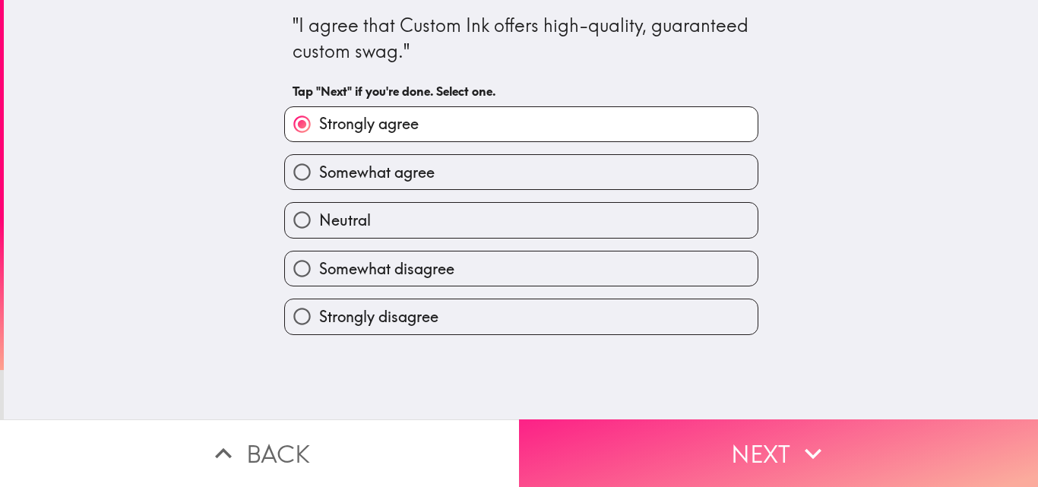
click at [741, 438] on button "Next" at bounding box center [778, 453] width 519 height 68
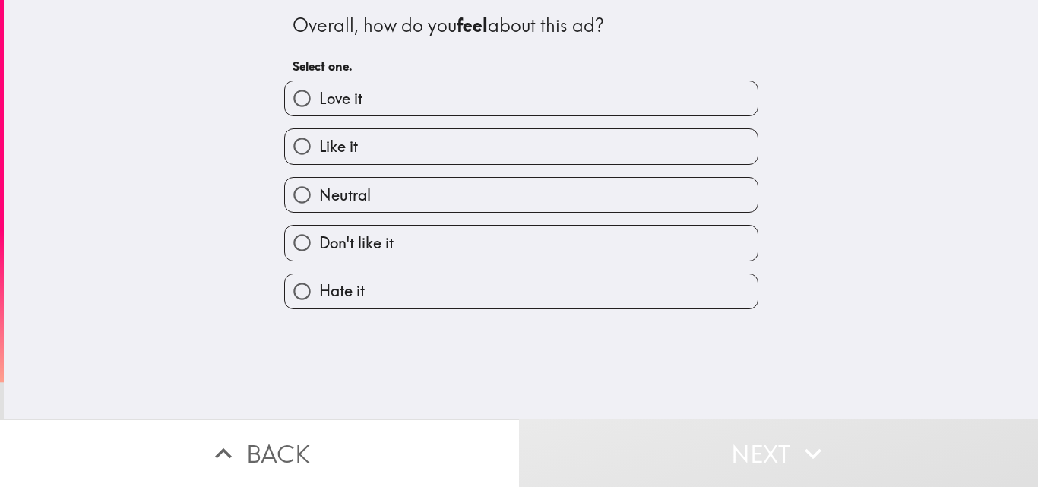
click at [511, 144] on label "Like it" at bounding box center [521, 146] width 473 height 34
click at [319, 144] on input "Like it" at bounding box center [302, 146] width 34 height 34
radio input "true"
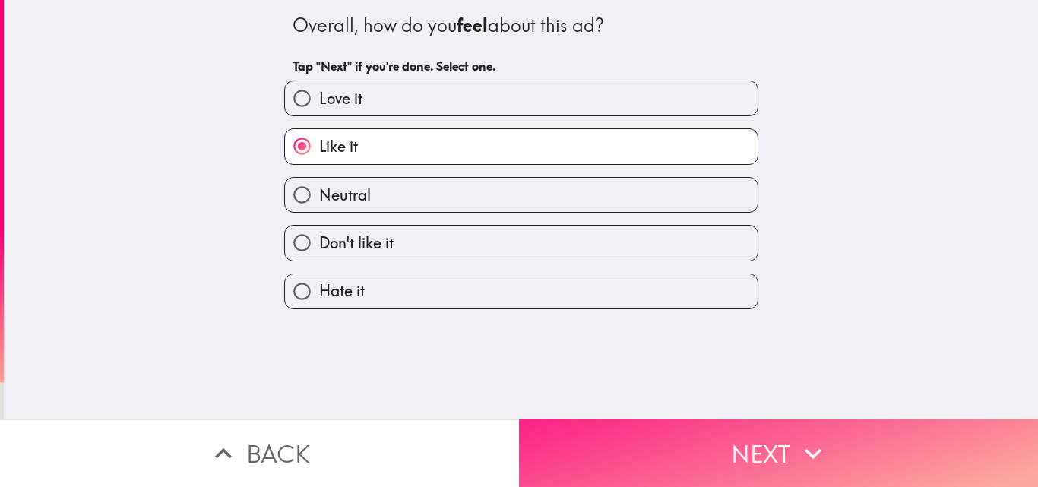
click at [726, 456] on button "Next" at bounding box center [778, 453] width 519 height 68
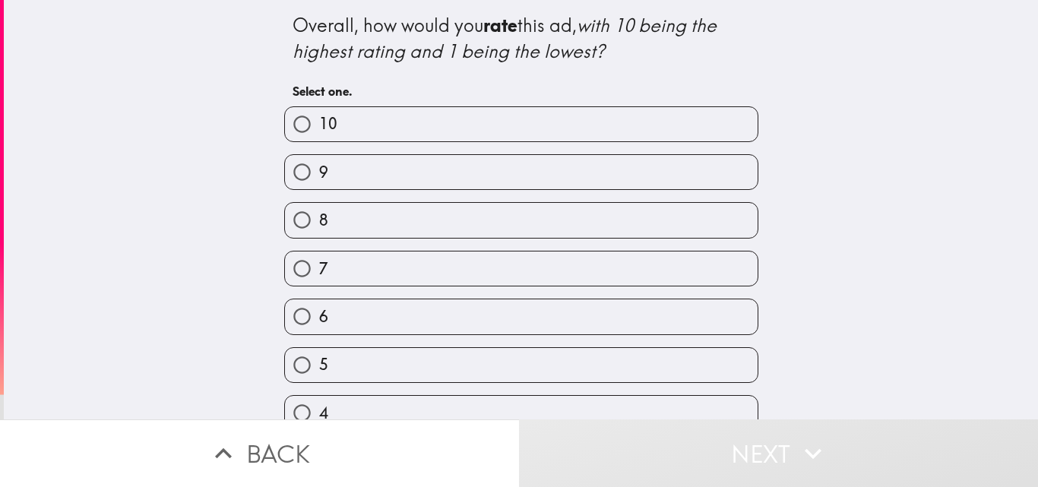
click at [447, 239] on div "7" at bounding box center [515, 263] width 486 height 48
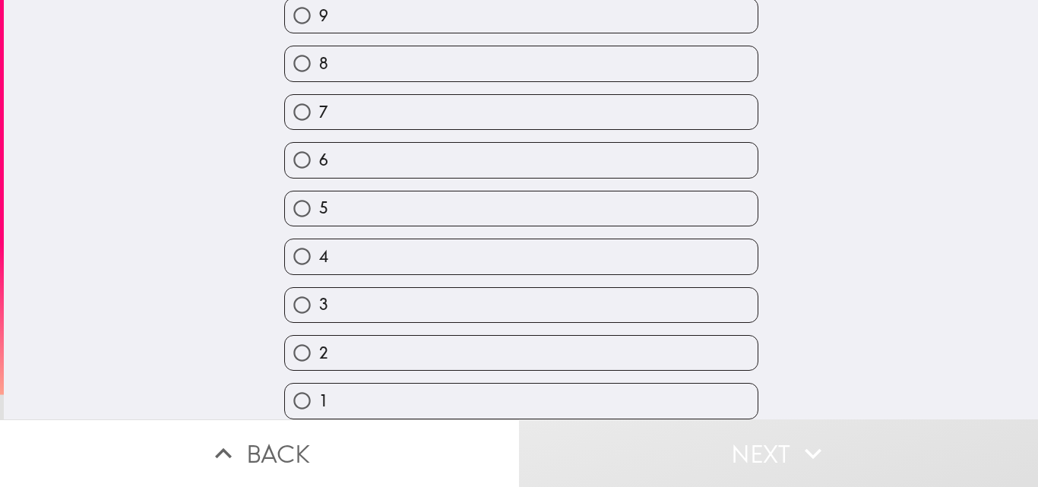
click at [467, 191] on div "5" at bounding box center [521, 209] width 474 height 36
click at [444, 193] on label "5" at bounding box center [521, 208] width 473 height 34
click at [319, 193] on input "5" at bounding box center [302, 208] width 34 height 34
radio input "true"
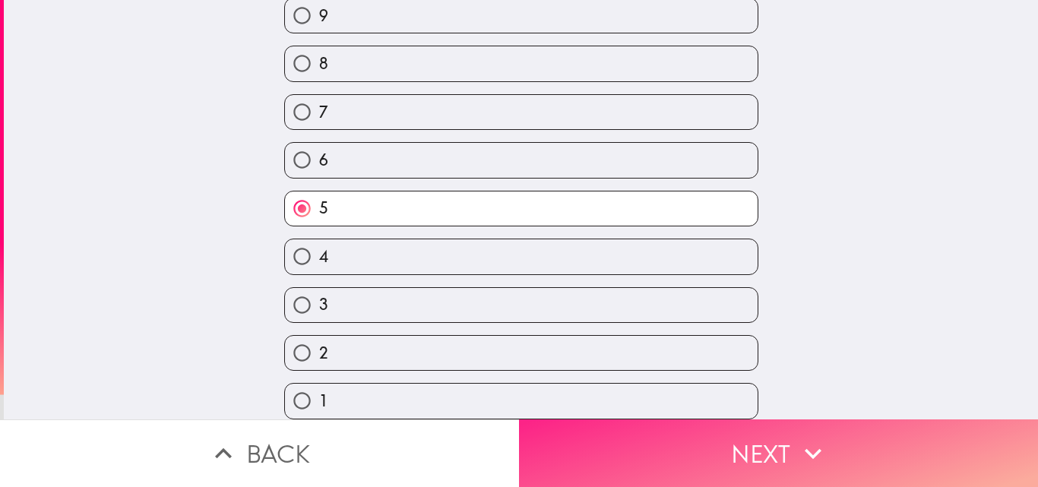
click at [697, 461] on button "Next" at bounding box center [778, 453] width 519 height 68
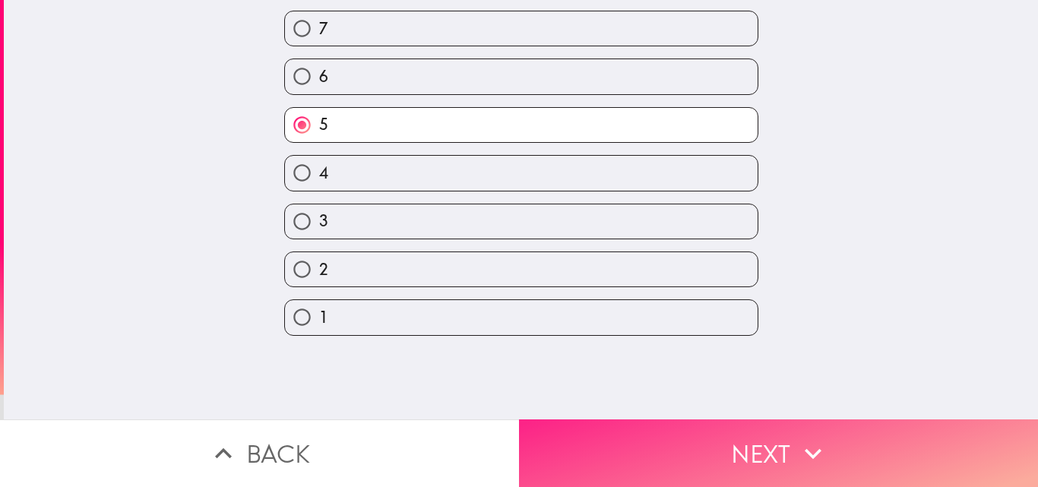
scroll to position [0, 0]
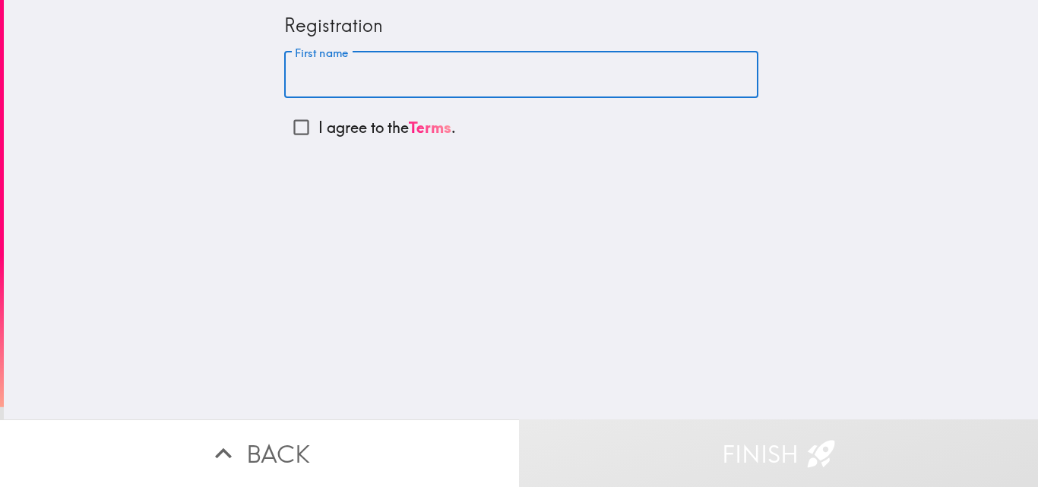
click at [320, 71] on input "First name" at bounding box center [521, 75] width 474 height 47
type input "[PERSON_NAME]"
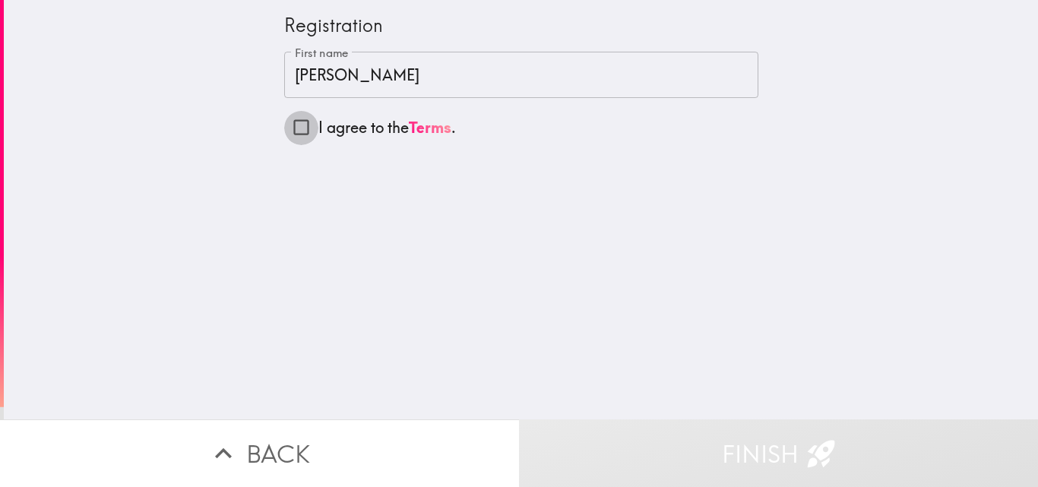
click at [291, 124] on input "I agree to the Terms ." at bounding box center [301, 127] width 34 height 34
checkbox input "true"
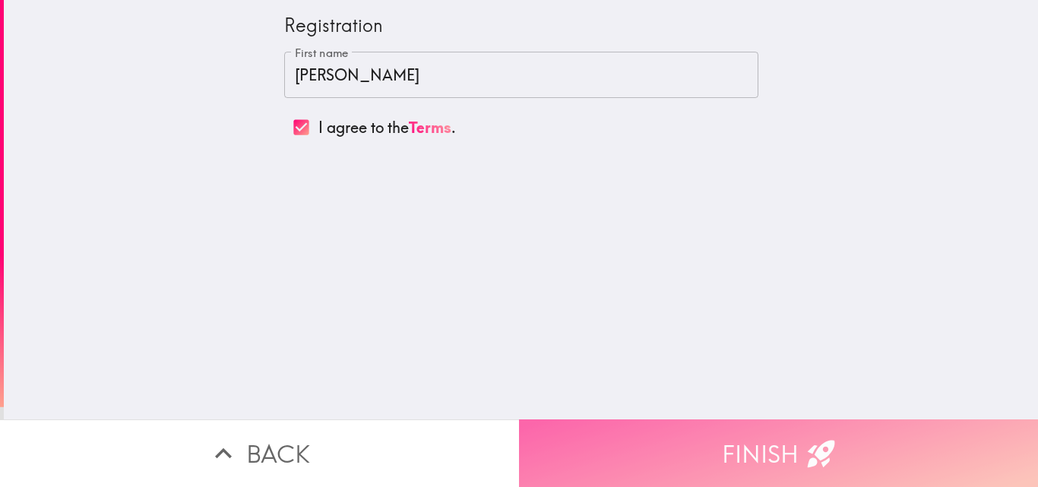
click at [700, 432] on button "Finish" at bounding box center [778, 453] width 519 height 68
